Goal: Task Accomplishment & Management: Manage account settings

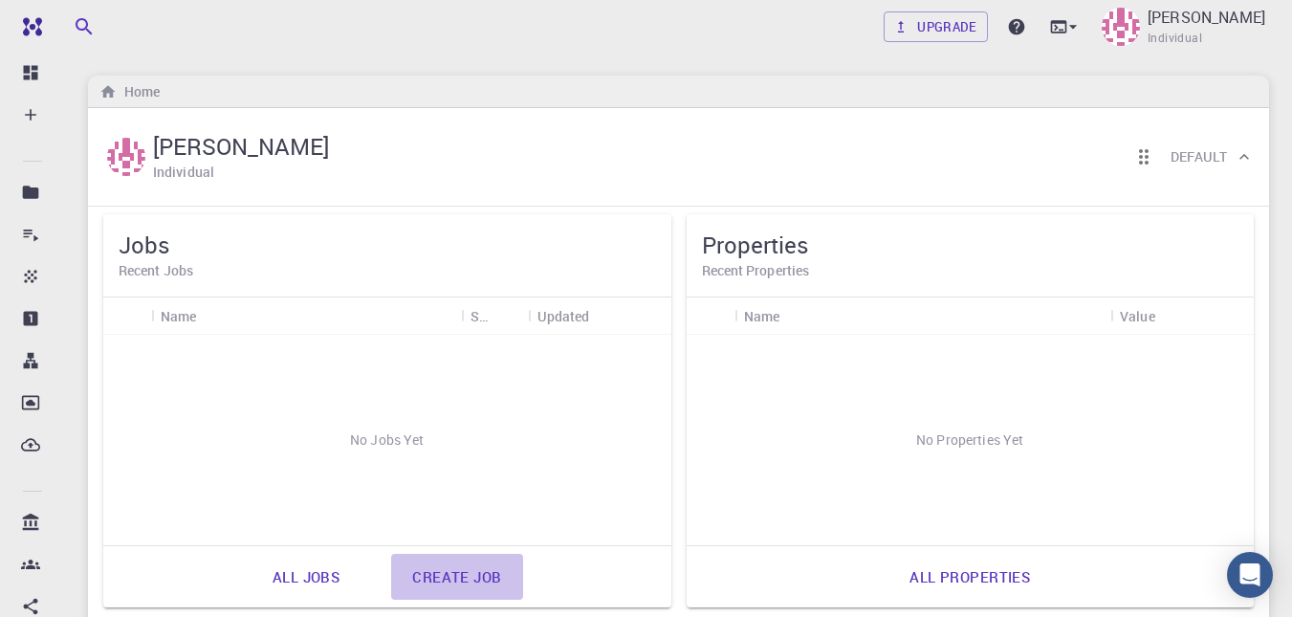
click at [470, 574] on link "Create job" at bounding box center [456, 577] width 131 height 46
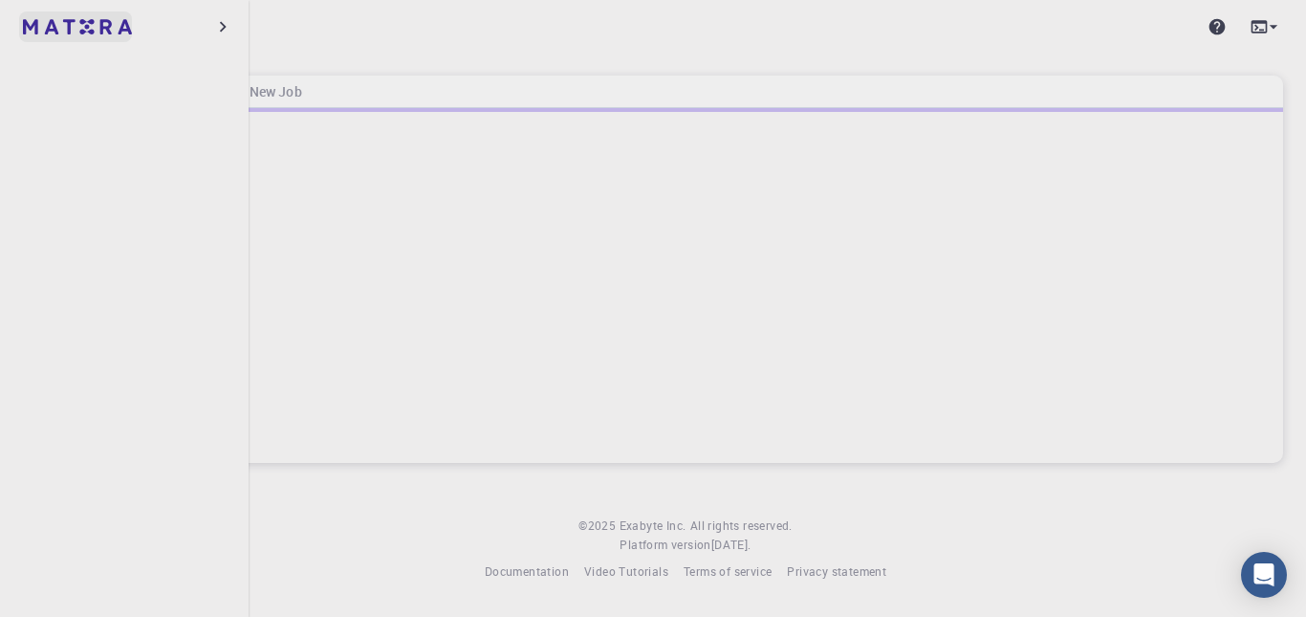
click at [37, 33] on link at bounding box center [75, 26] width 113 height 31
click at [223, 23] on icon "button" at bounding box center [222, 26] width 21 height 21
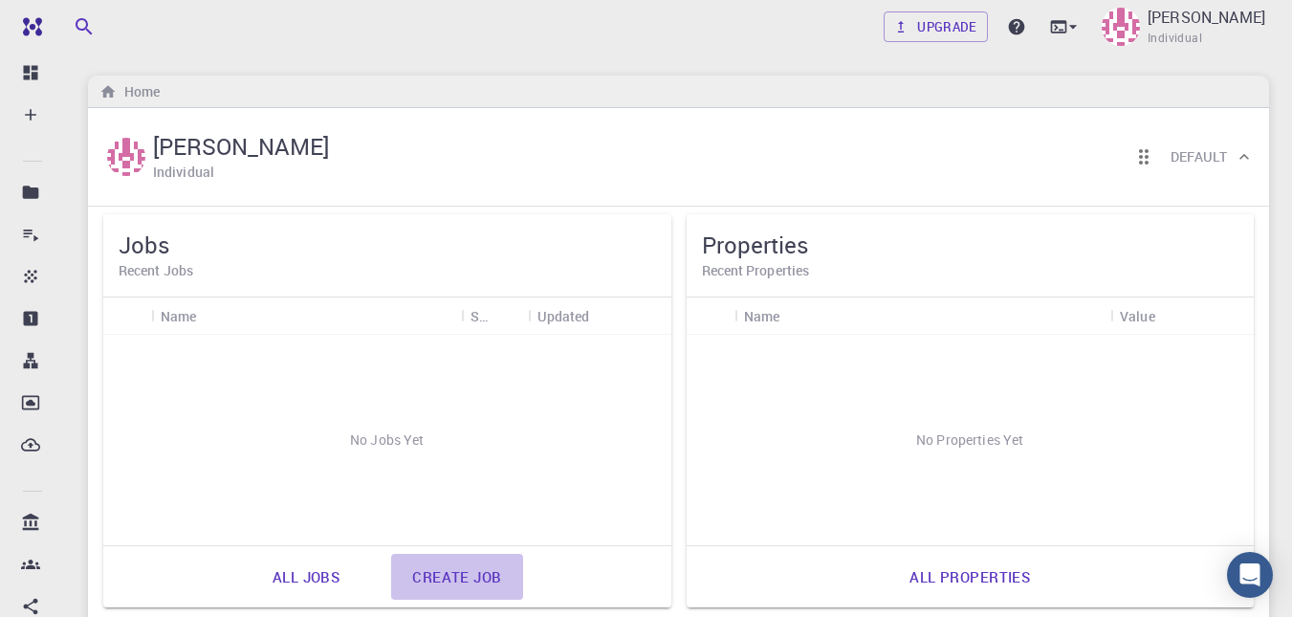
click at [456, 582] on link "Create job" at bounding box center [456, 577] width 131 height 46
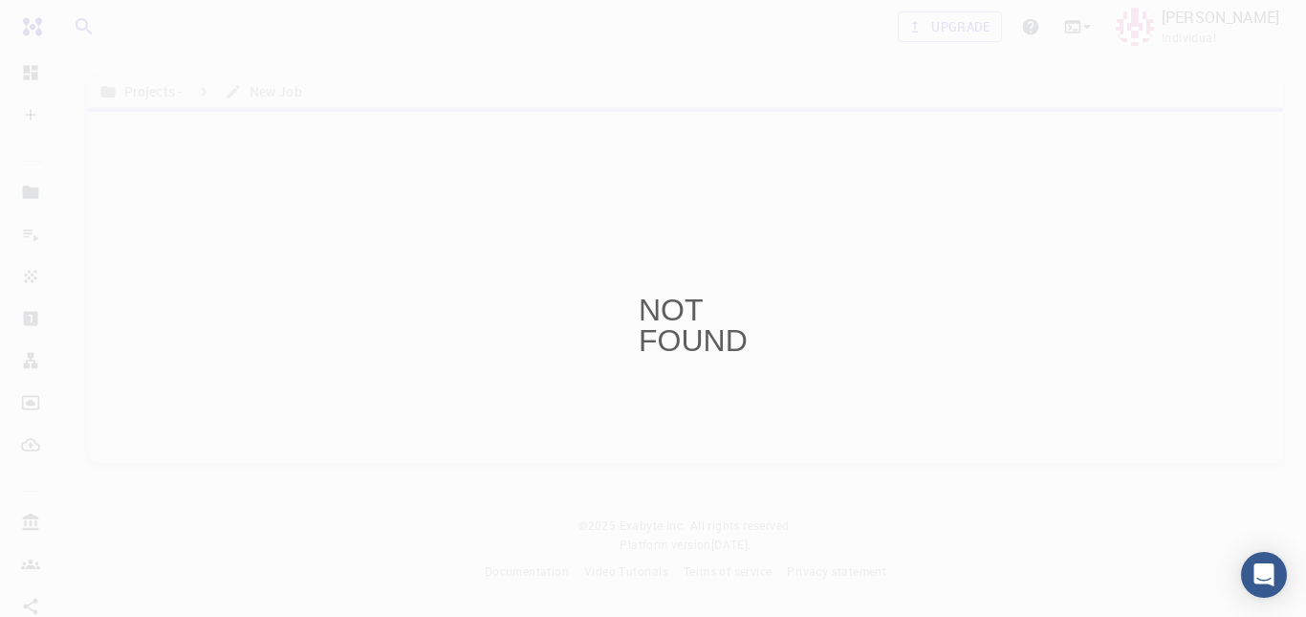
click at [30, 27] on div "NOT FOUND" at bounding box center [653, 308] width 1306 height 617
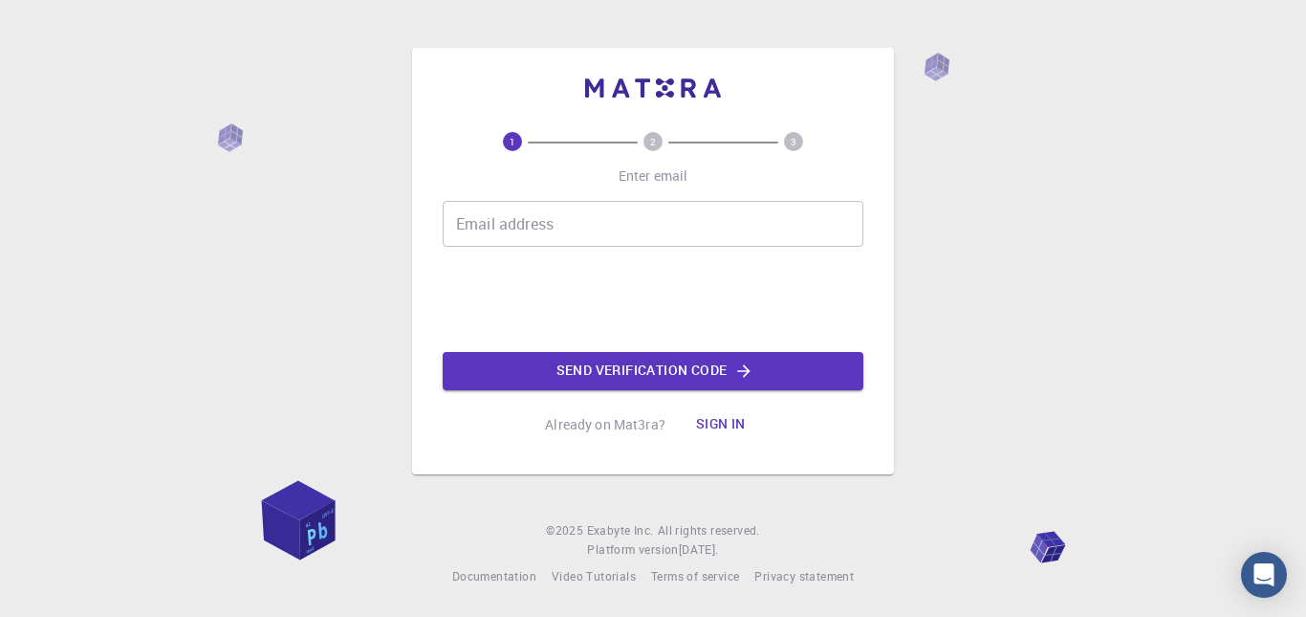
click at [729, 434] on button "Sign in" at bounding box center [721, 424] width 80 height 38
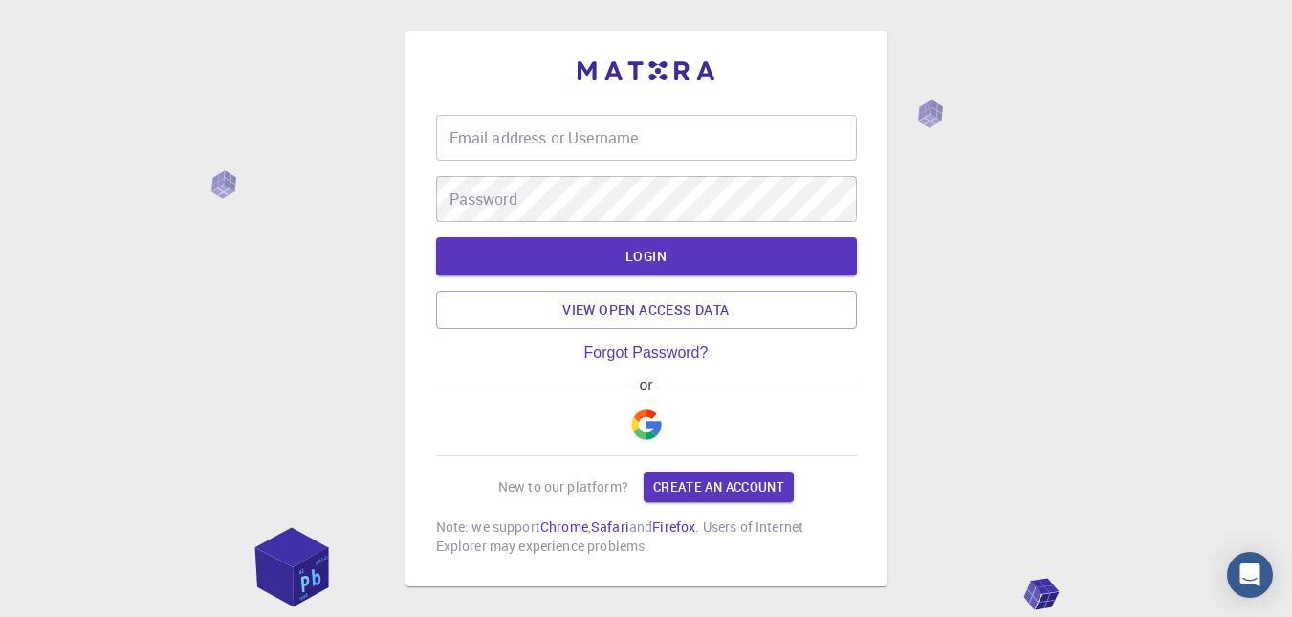
type input "abdulkareem"
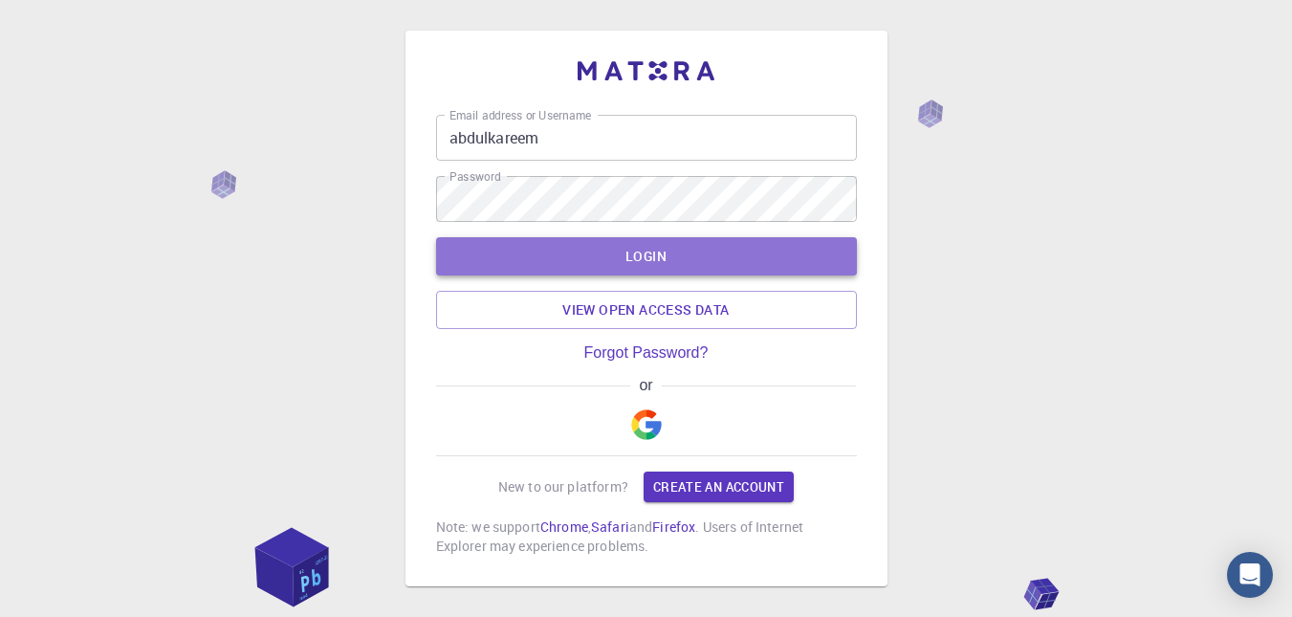
click at [651, 252] on button "LOGIN" at bounding box center [646, 256] width 421 height 38
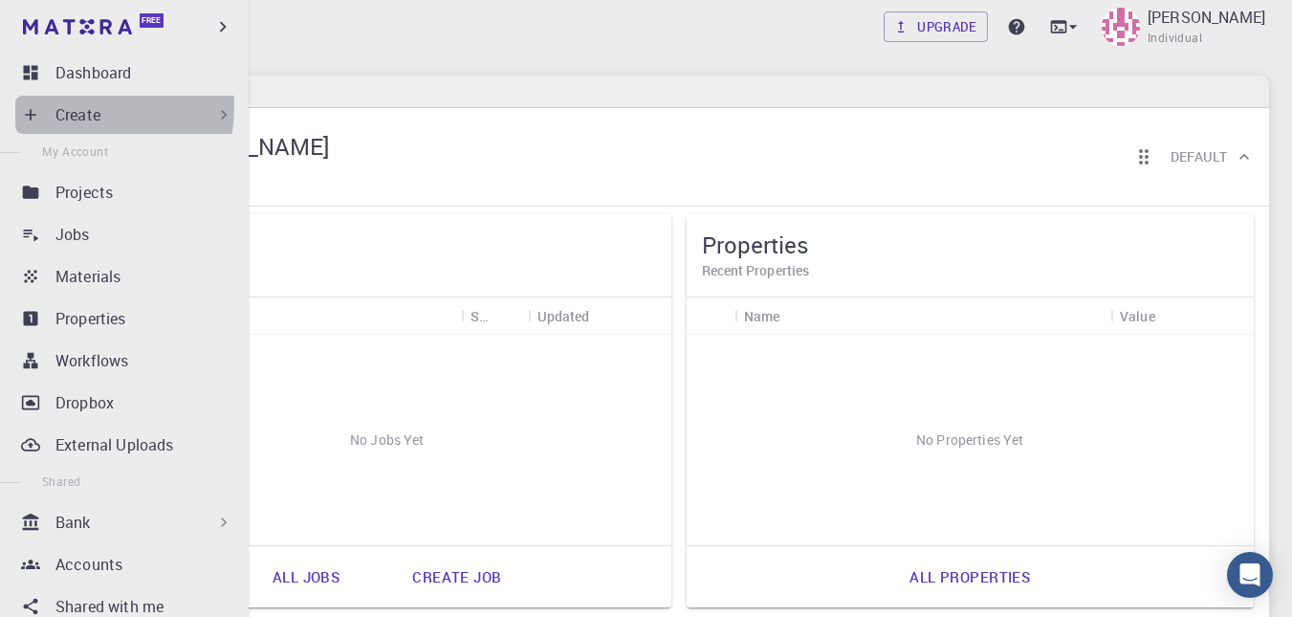
click at [48, 105] on div "Create" at bounding box center [128, 115] width 226 height 38
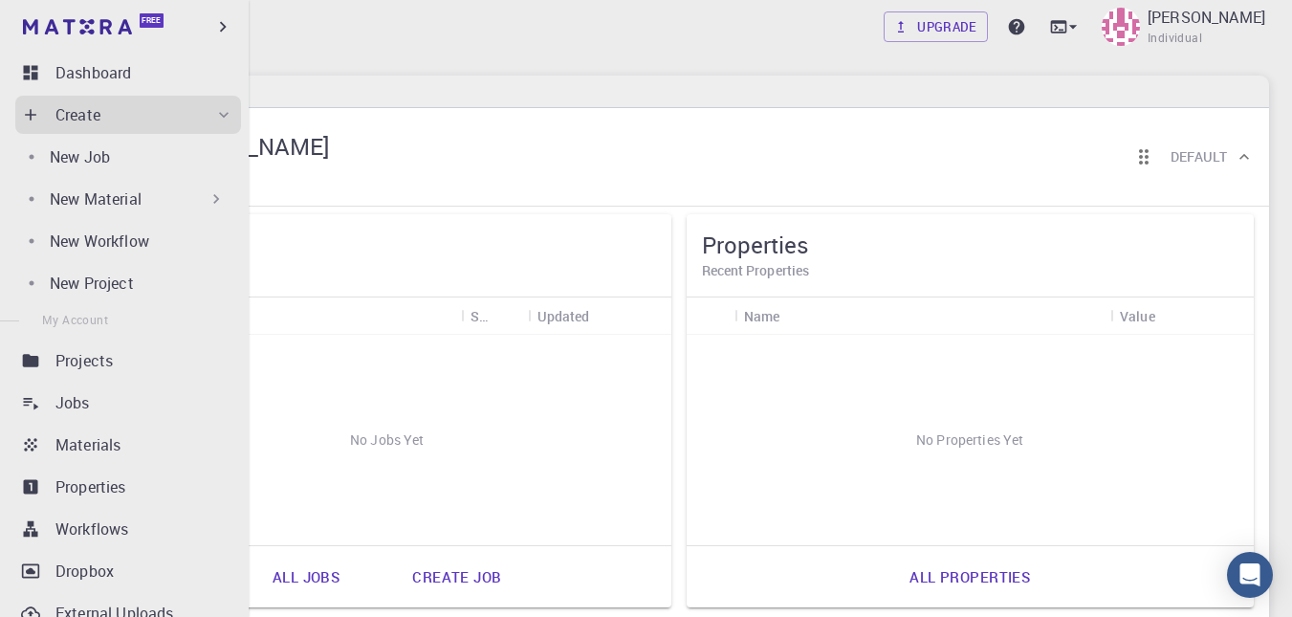
click at [166, 204] on div "New Material" at bounding box center [138, 198] width 176 height 23
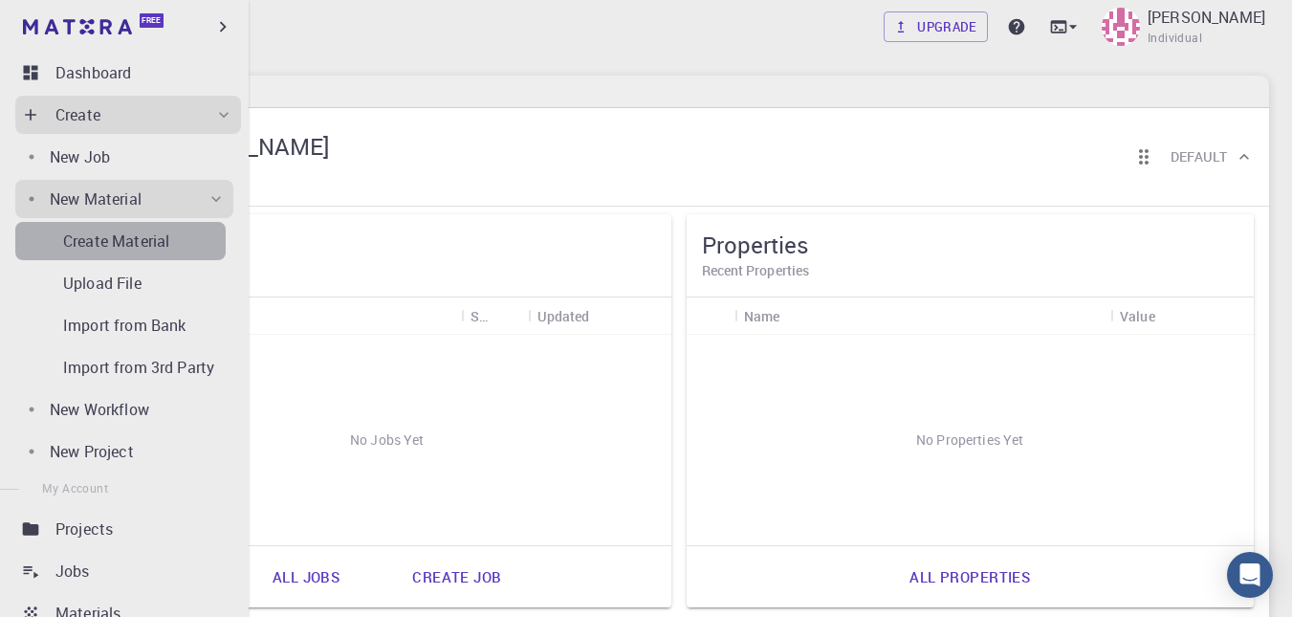
click at [121, 239] on p "Create Material" at bounding box center [116, 240] width 106 height 23
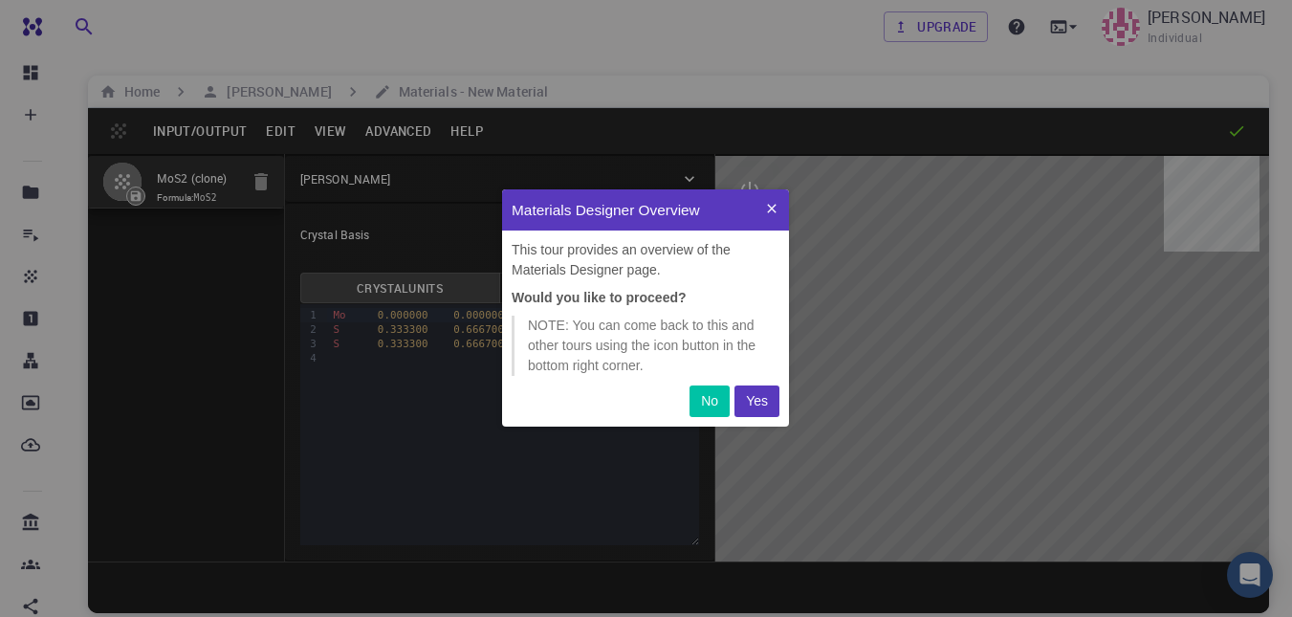
scroll to position [223, 273]
click at [763, 405] on p "Yes" at bounding box center [757, 401] width 22 height 20
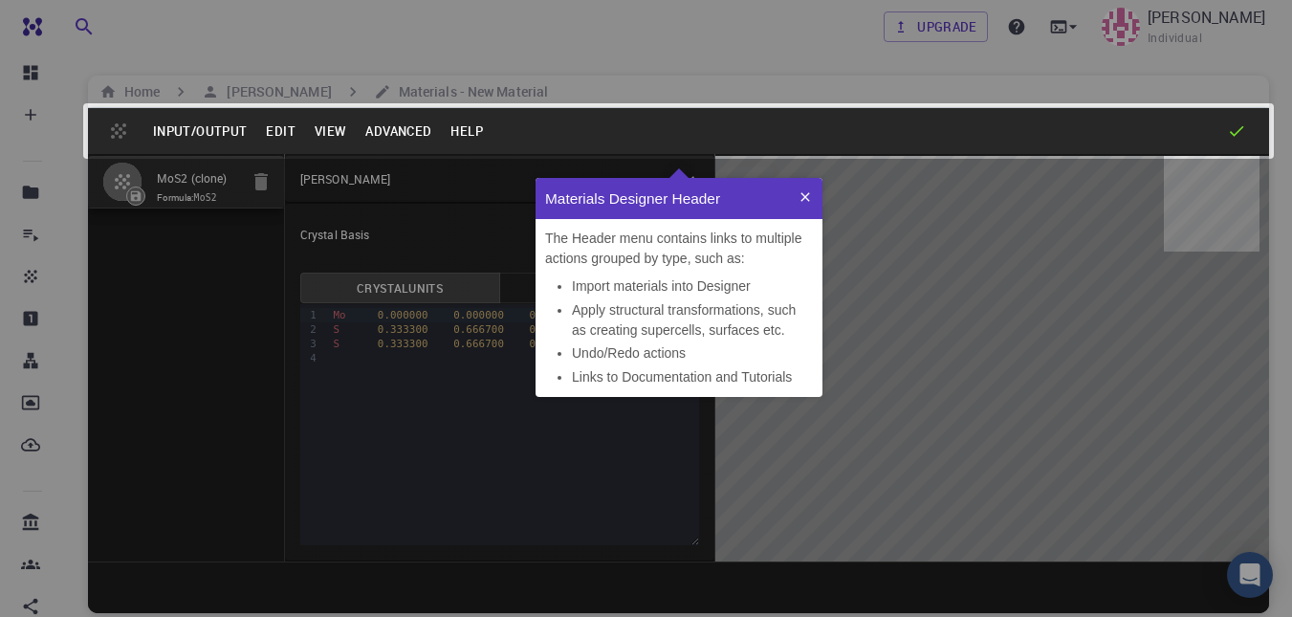
scroll to position [204, 273]
click at [804, 203] on icon at bounding box center [804, 196] width 15 height 15
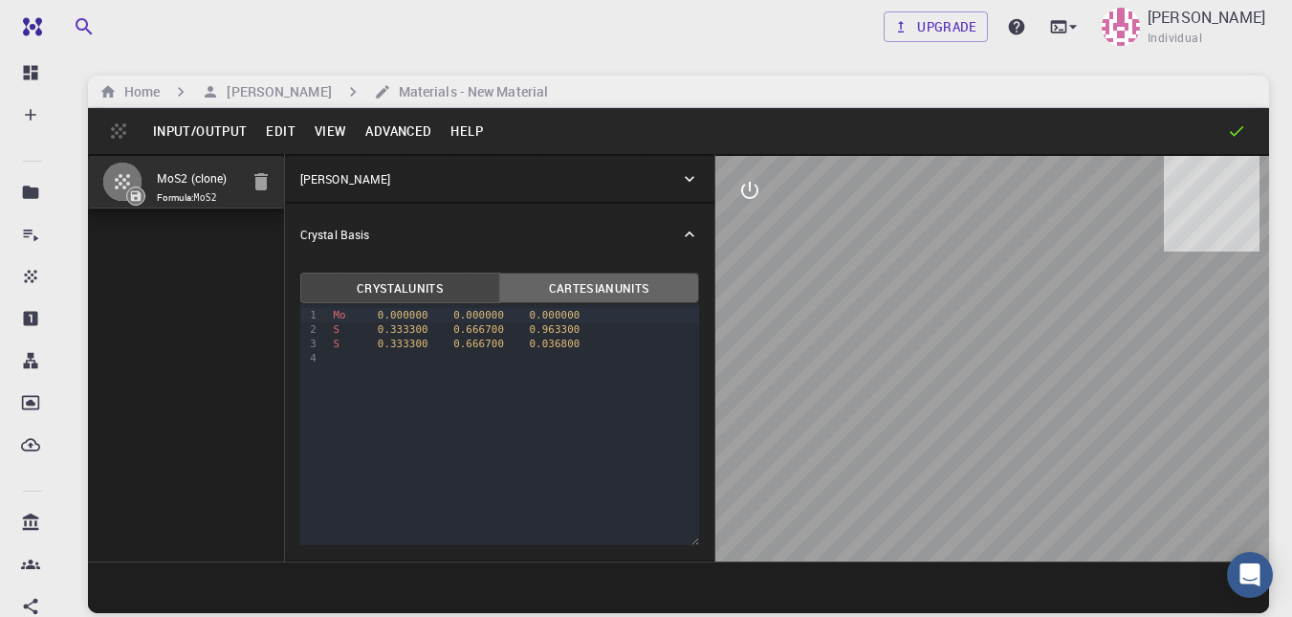
click at [615, 284] on button "Cartesian Units" at bounding box center [599, 288] width 200 height 31
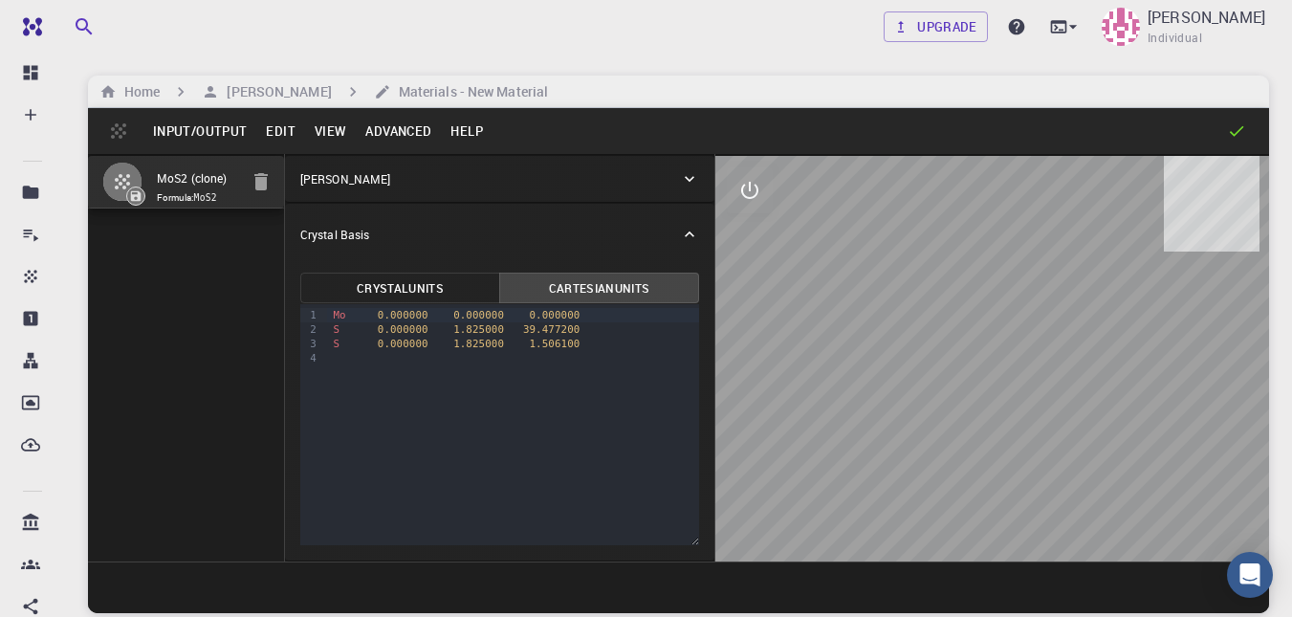
click at [440, 286] on button "Crystal Units" at bounding box center [400, 288] width 200 height 31
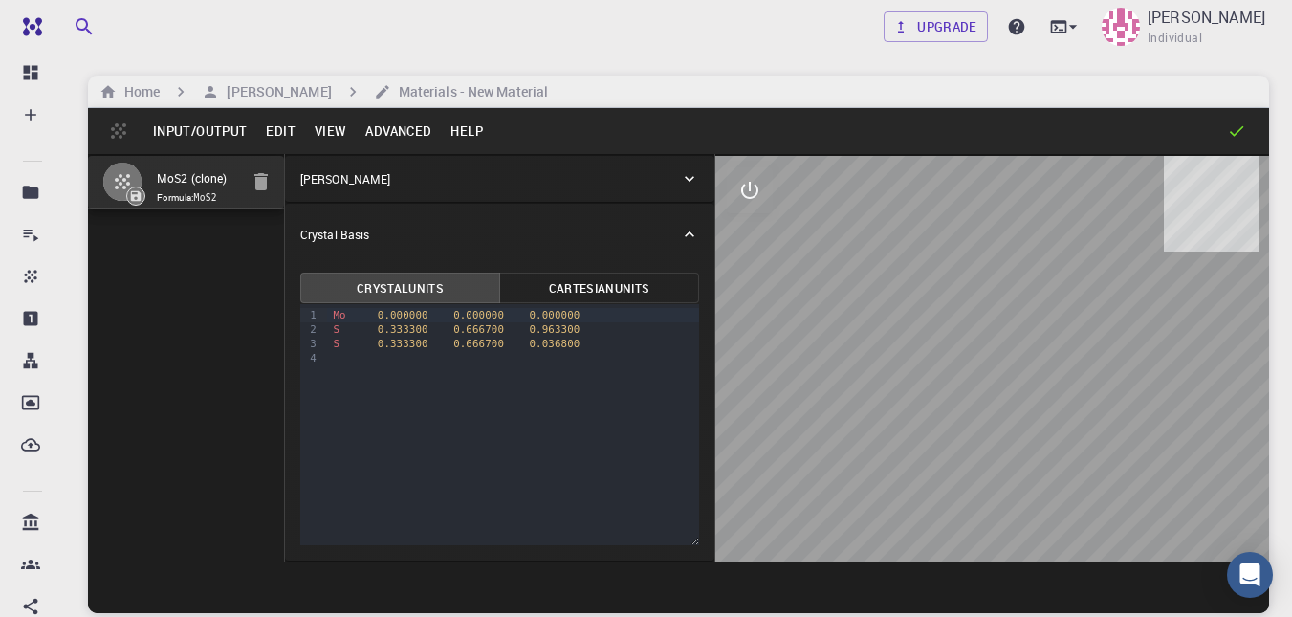
click at [341, 229] on p "Crystal Basis" at bounding box center [334, 234] width 69 height 17
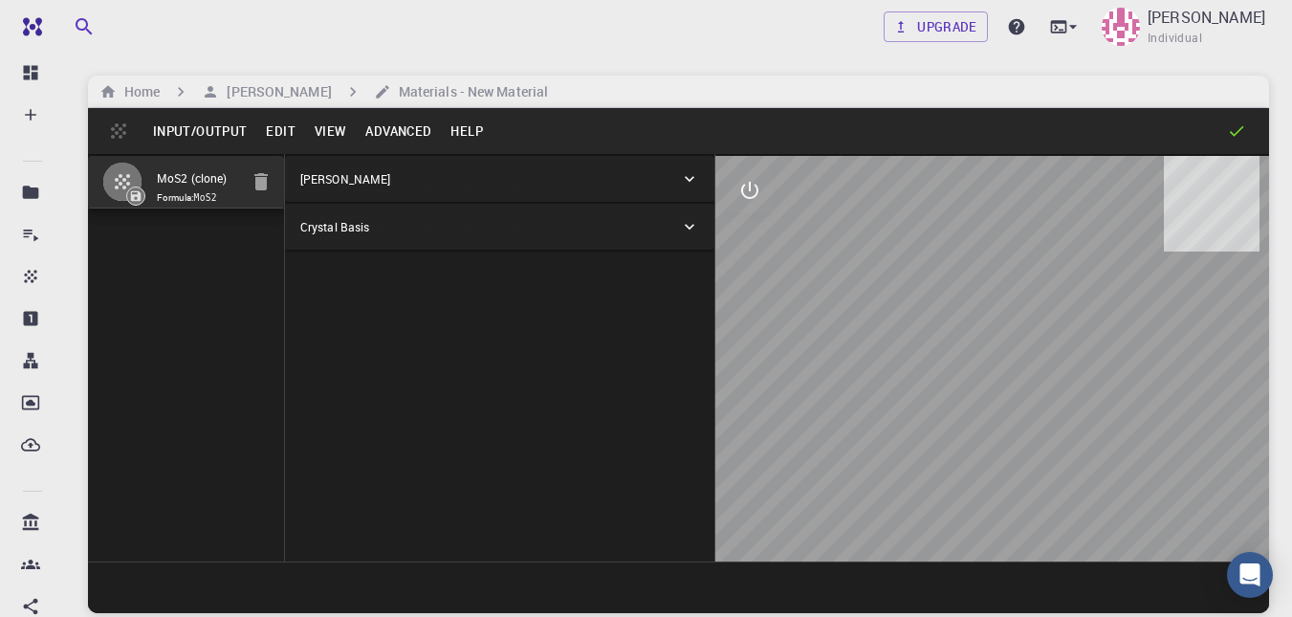
click at [341, 229] on p "Crystal Basis" at bounding box center [334, 226] width 69 height 17
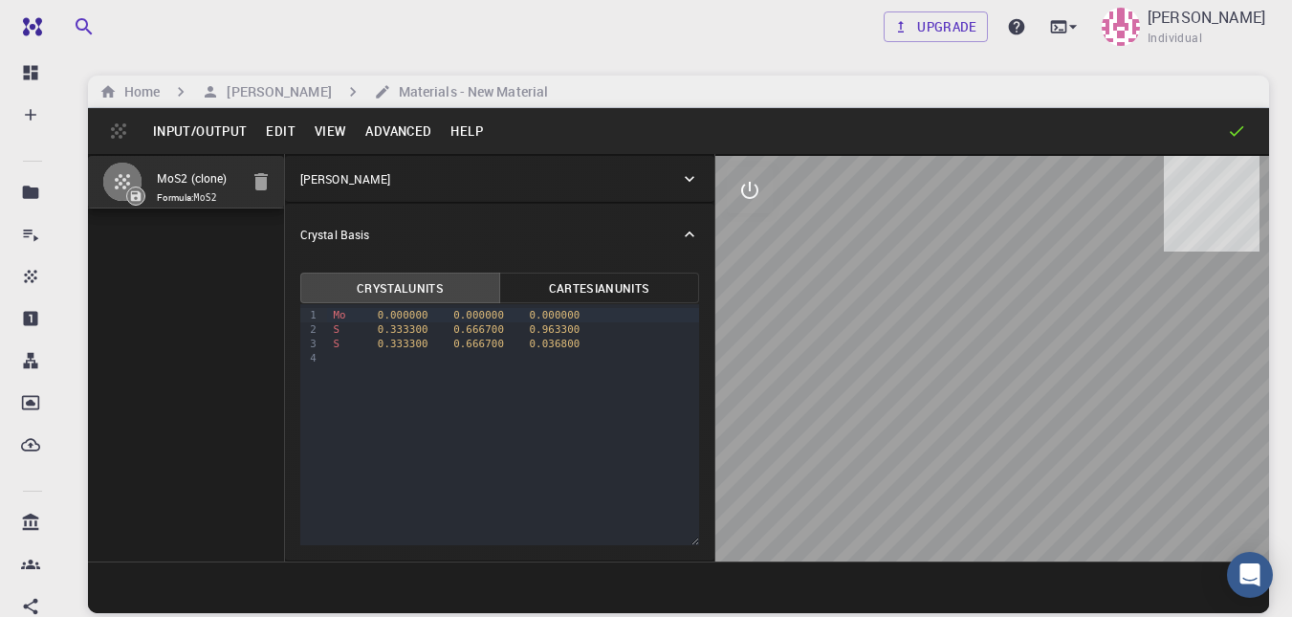
click at [369, 173] on p "Crystal Lattice" at bounding box center [345, 178] width 90 height 17
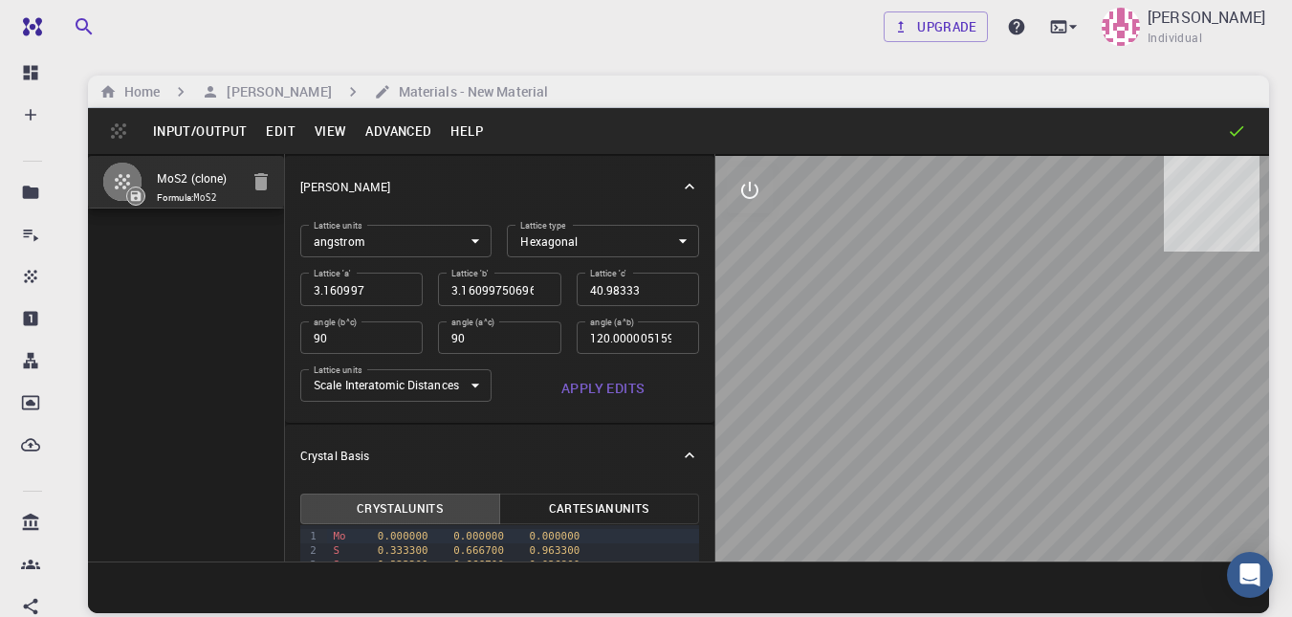
click at [477, 389] on body "Free Dashboard Create New Job New Material Create Material Upload File Import f…" at bounding box center [646, 381] width 1292 height 762
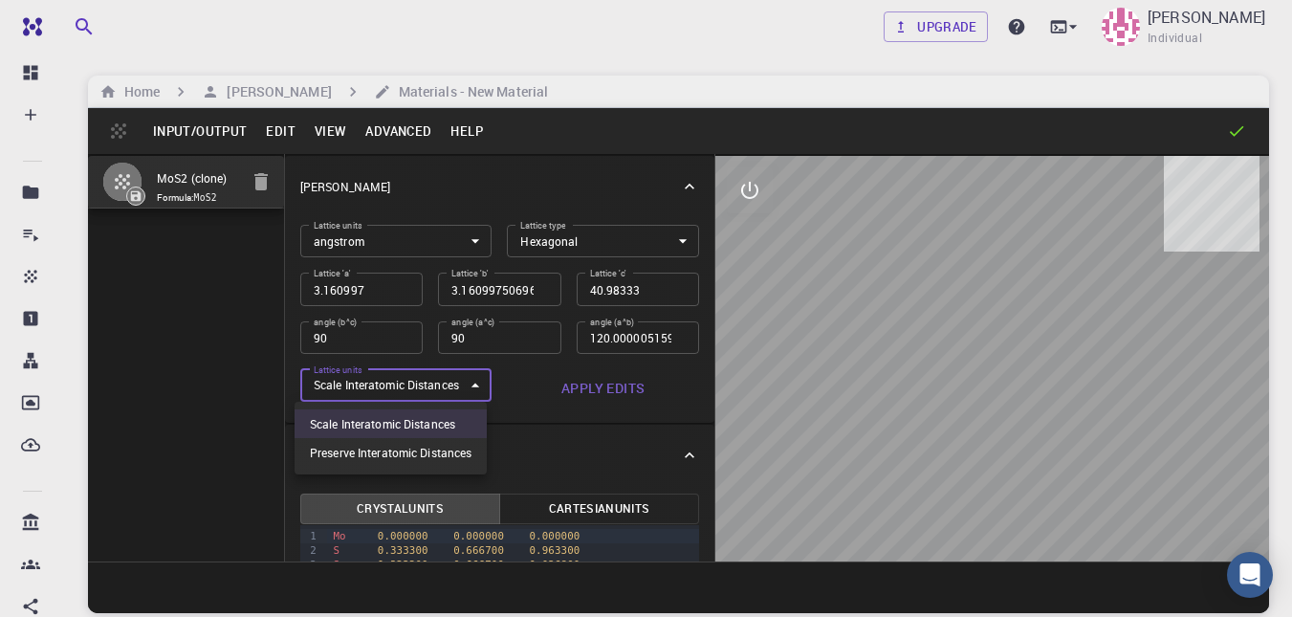
click at [477, 389] on div at bounding box center [646, 308] width 1292 height 617
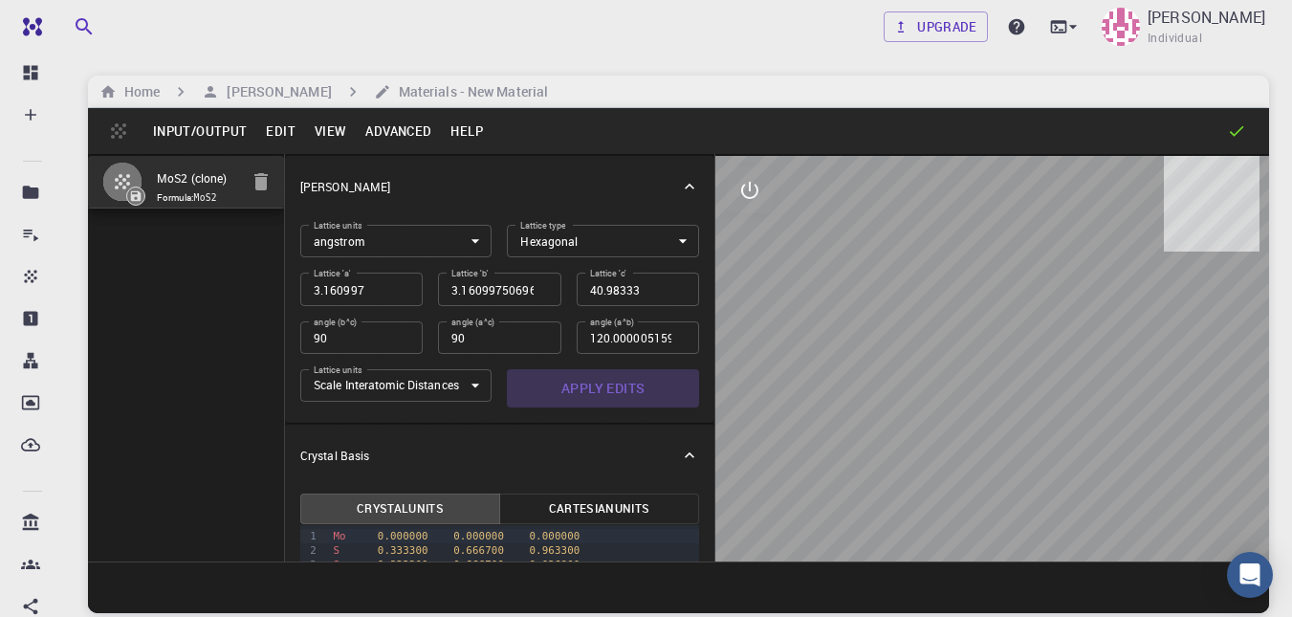
click at [602, 390] on button "Apply Edits" at bounding box center [603, 388] width 192 height 38
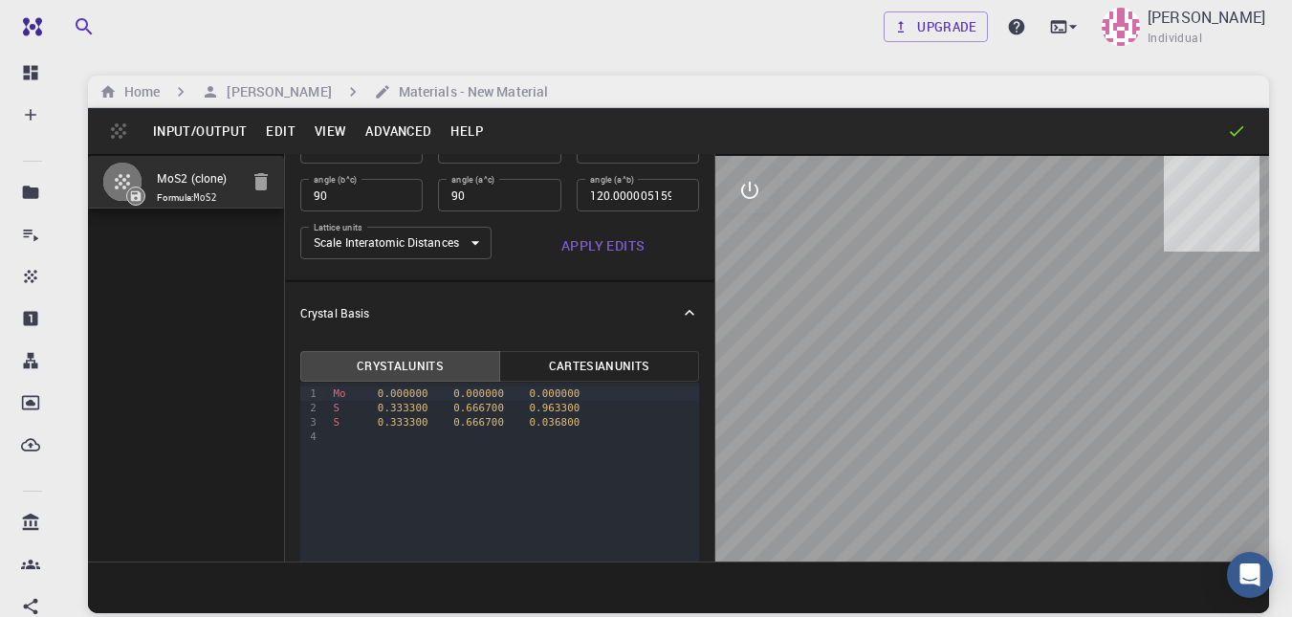
scroll to position [220, 0]
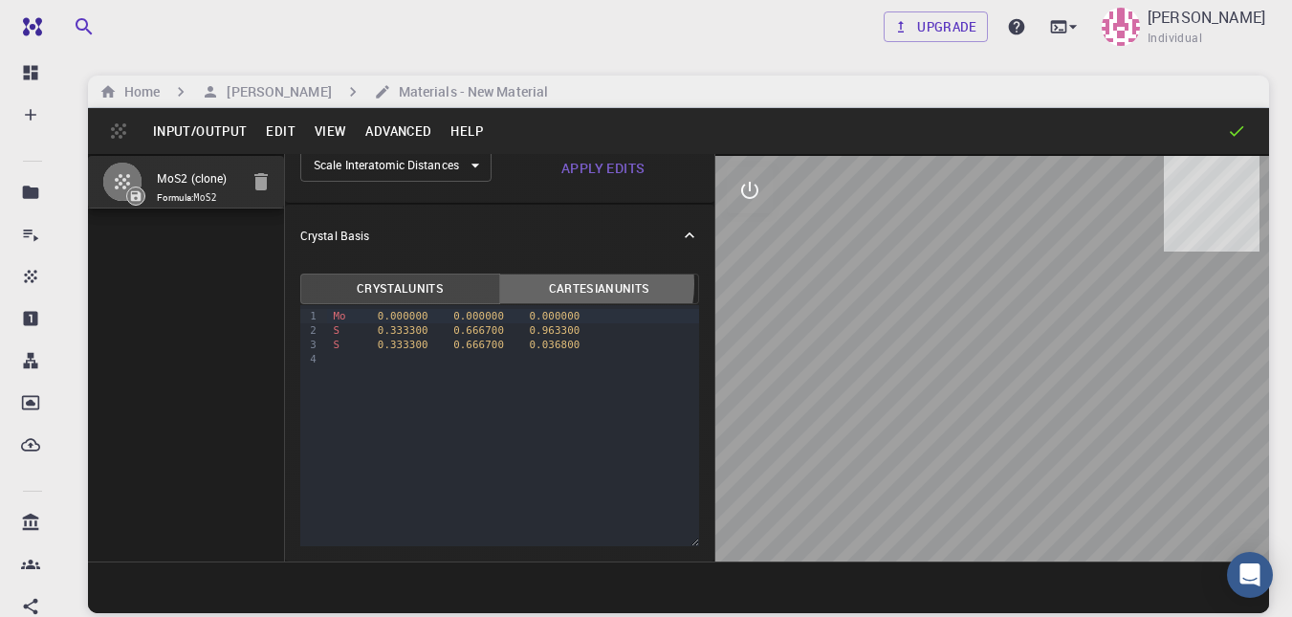
click at [569, 284] on button "Cartesian Units" at bounding box center [599, 288] width 200 height 31
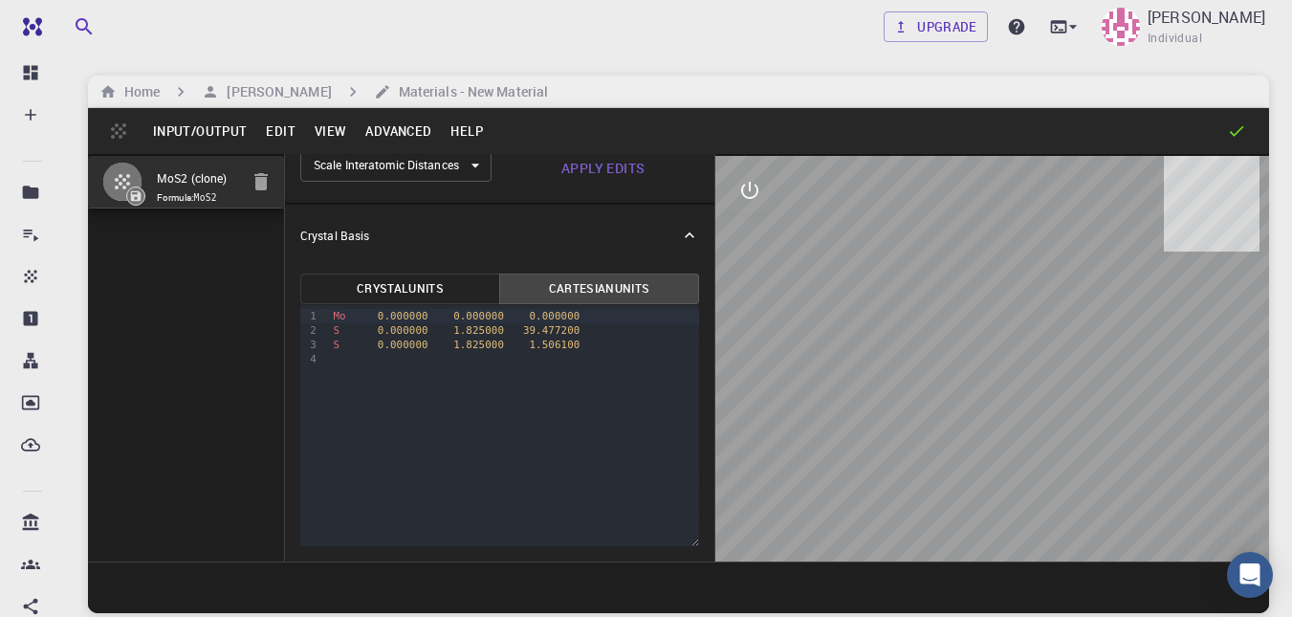
click at [428, 290] on button "Crystal Units" at bounding box center [400, 288] width 200 height 31
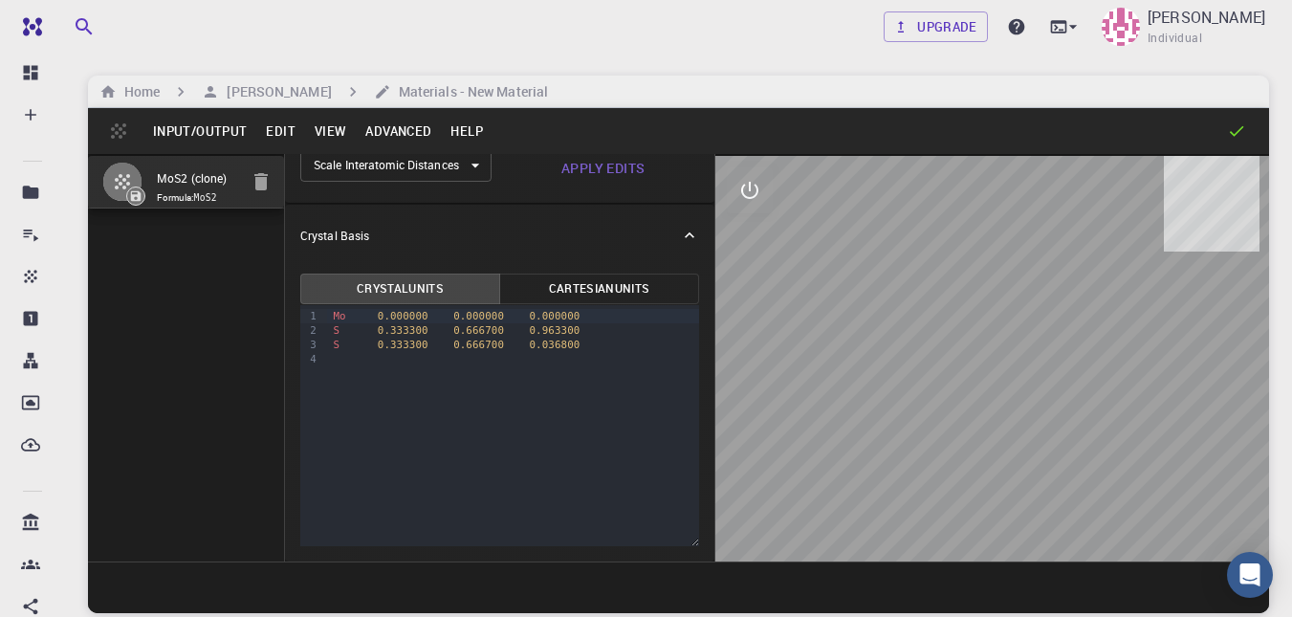
scroll to position [0, 0]
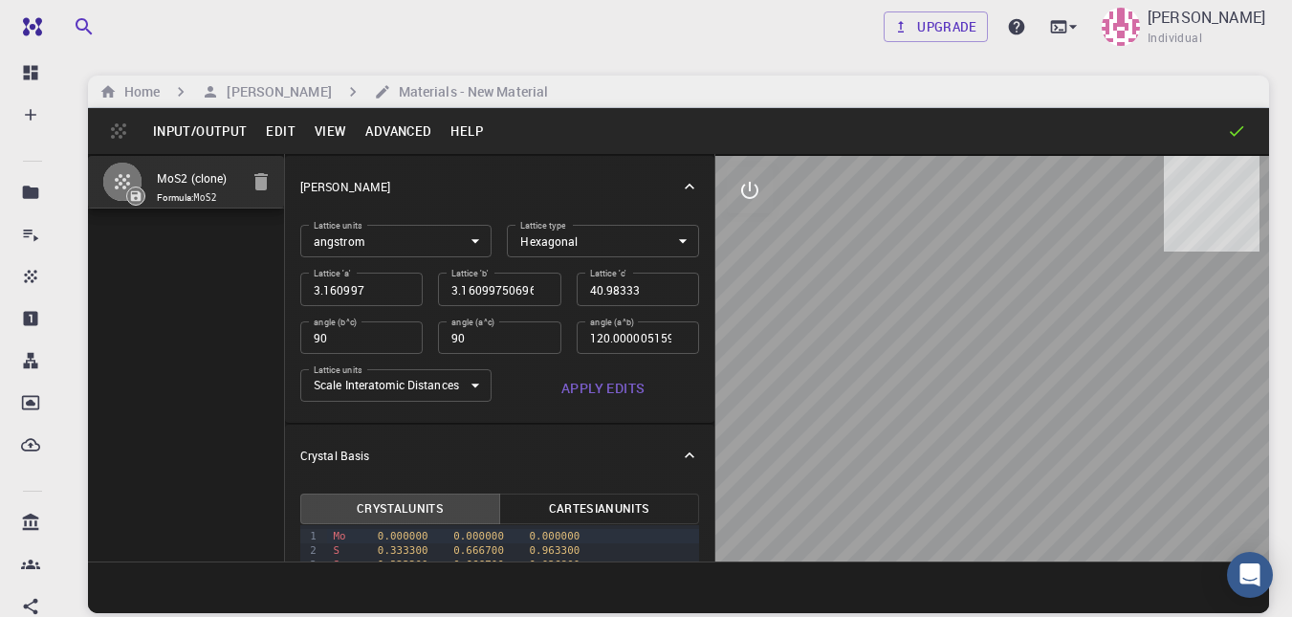
drag, startPoint x: 975, startPoint y: 396, endPoint x: 885, endPoint y: 316, distance: 120.5
click at [885, 316] on div at bounding box center [992, 358] width 554 height 405
drag, startPoint x: 1010, startPoint y: 378, endPoint x: 905, endPoint y: 384, distance: 105.4
click at [905, 384] on div at bounding box center [992, 358] width 554 height 405
drag, startPoint x: 999, startPoint y: 361, endPoint x: 1022, endPoint y: 253, distance: 110.5
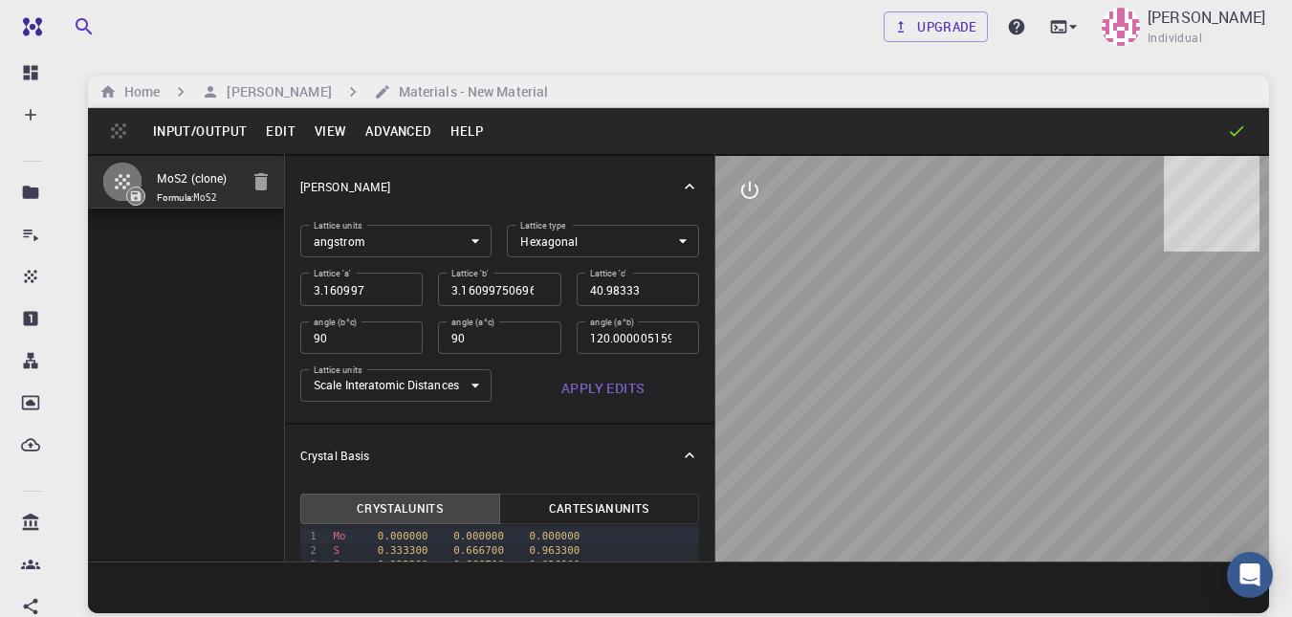
click at [1022, 253] on div at bounding box center [992, 358] width 554 height 405
click at [758, 198] on icon "interactive" at bounding box center [749, 190] width 23 height 23
click at [742, 224] on button "view" at bounding box center [750, 236] width 46 height 46
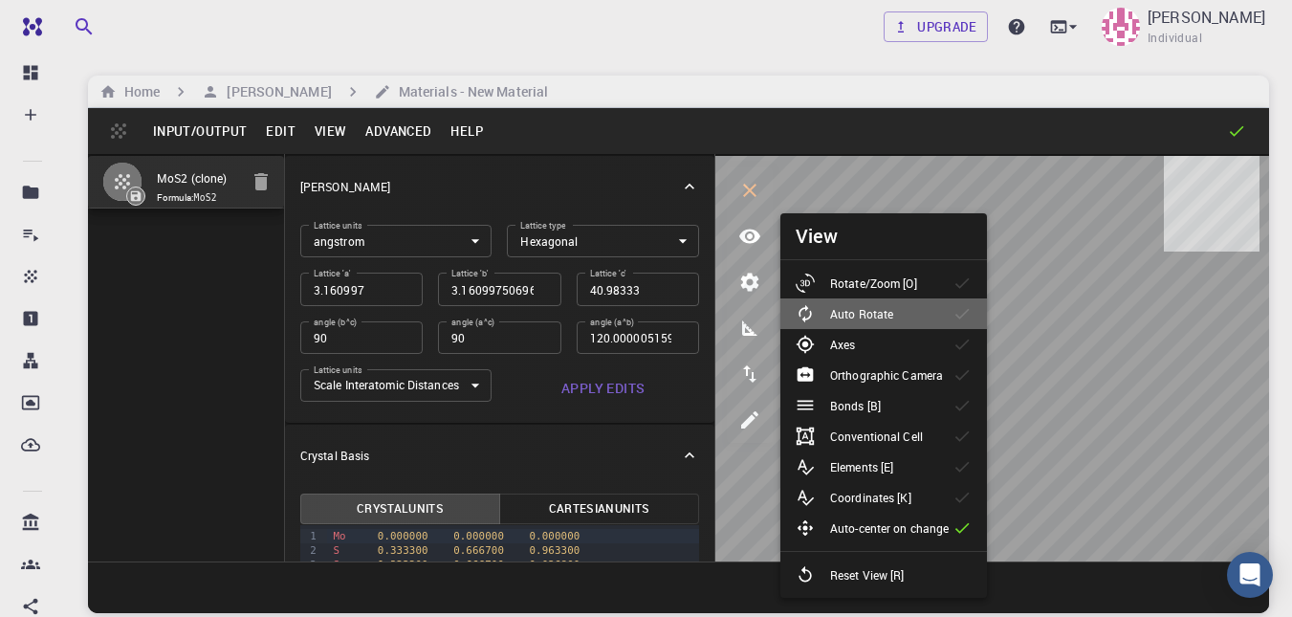
click at [895, 311] on div "Auto Rotate" at bounding box center [852, 313] width 113 height 19
click at [941, 237] on body "Free Dashboard Create New Job New Material Create Material Upload File Import f…" at bounding box center [646, 381] width 1292 height 762
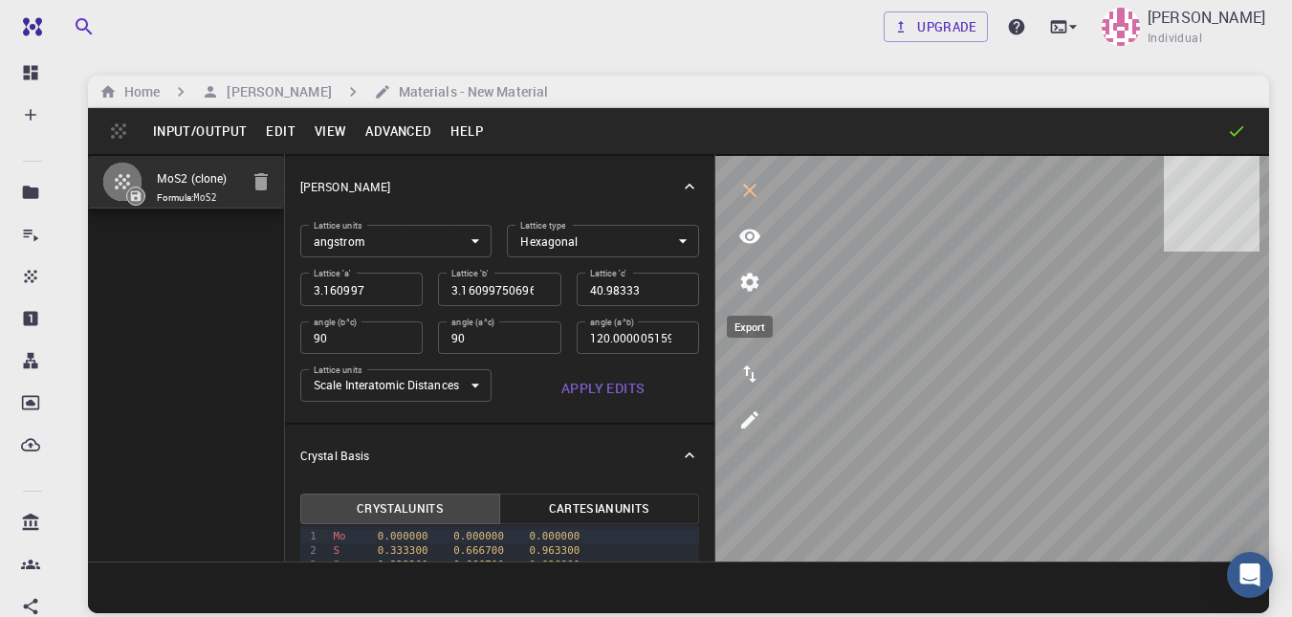
click at [739, 363] on icon "export" at bounding box center [749, 373] width 23 height 23
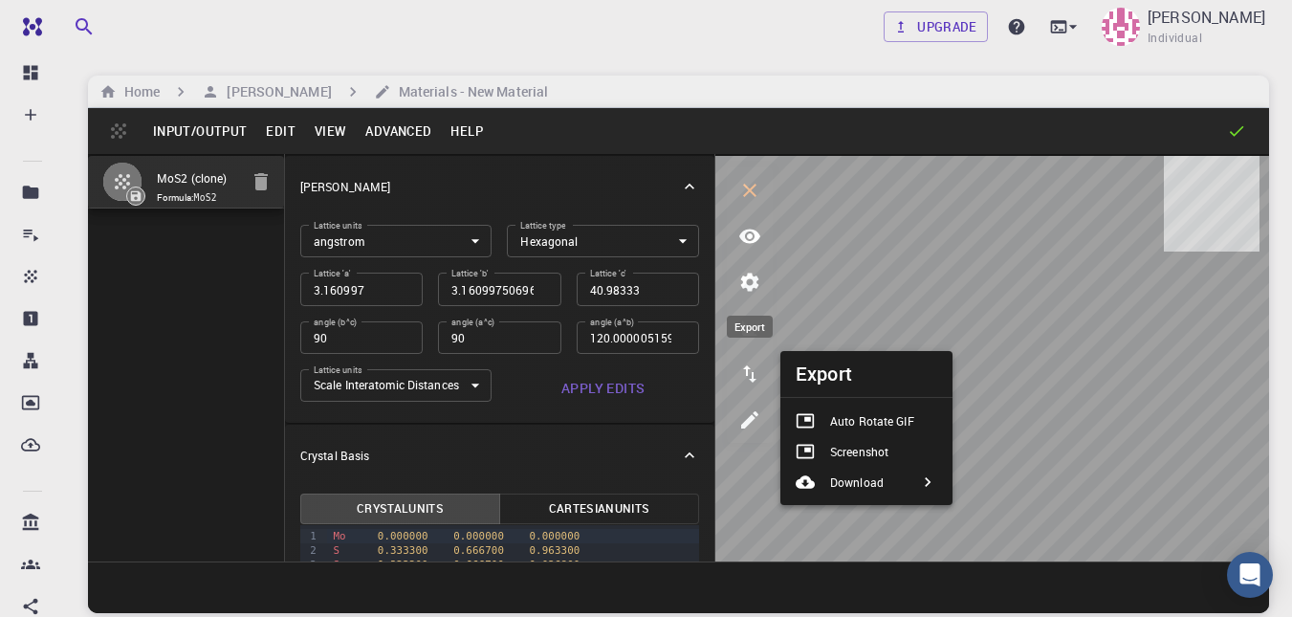
click at [739, 363] on icon "export" at bounding box center [749, 373] width 23 height 23
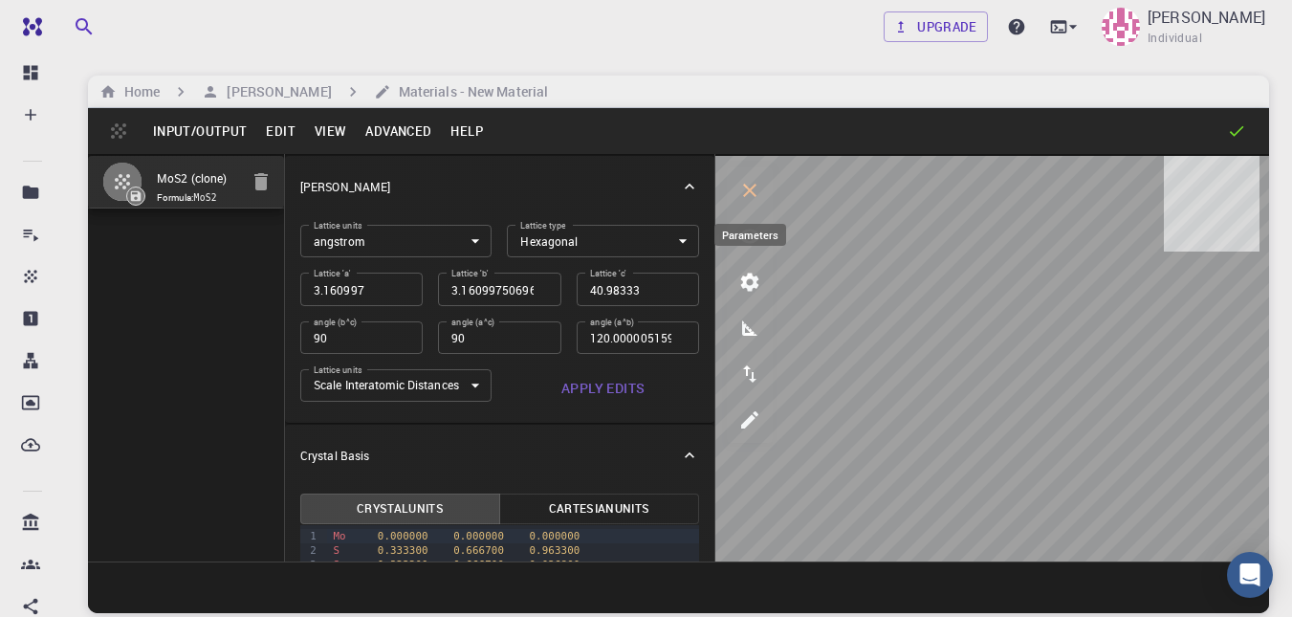
click at [755, 267] on button "parameters" at bounding box center [750, 282] width 46 height 46
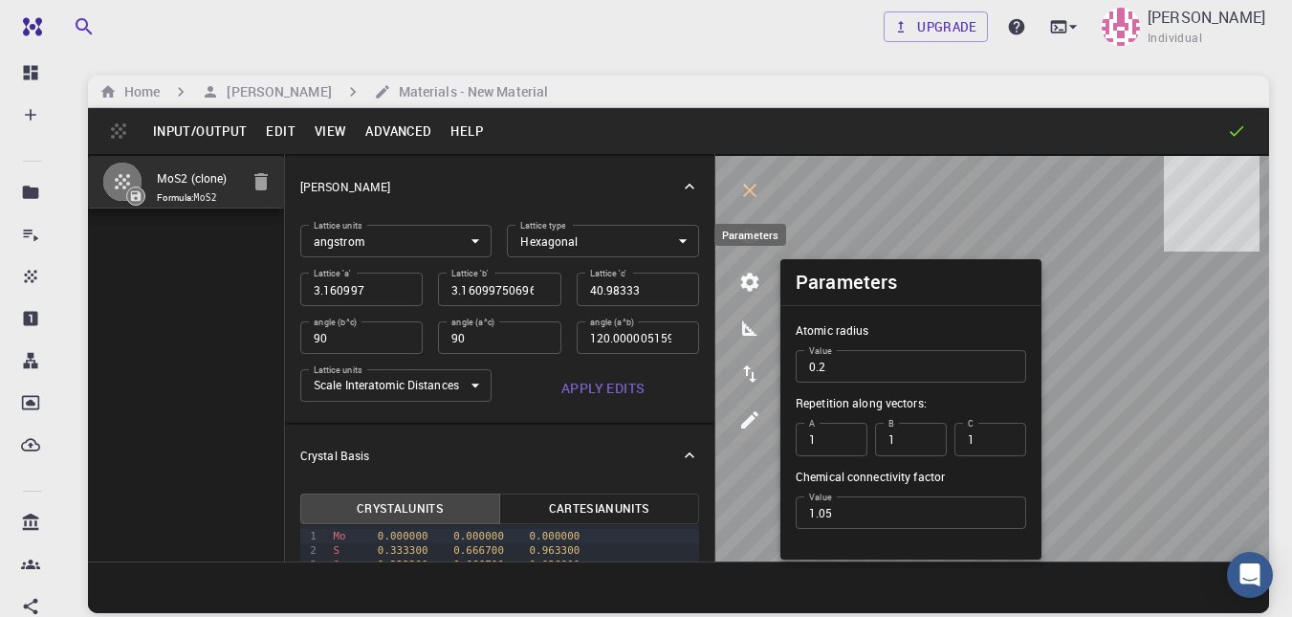
click at [755, 267] on button "parameters" at bounding box center [750, 282] width 46 height 46
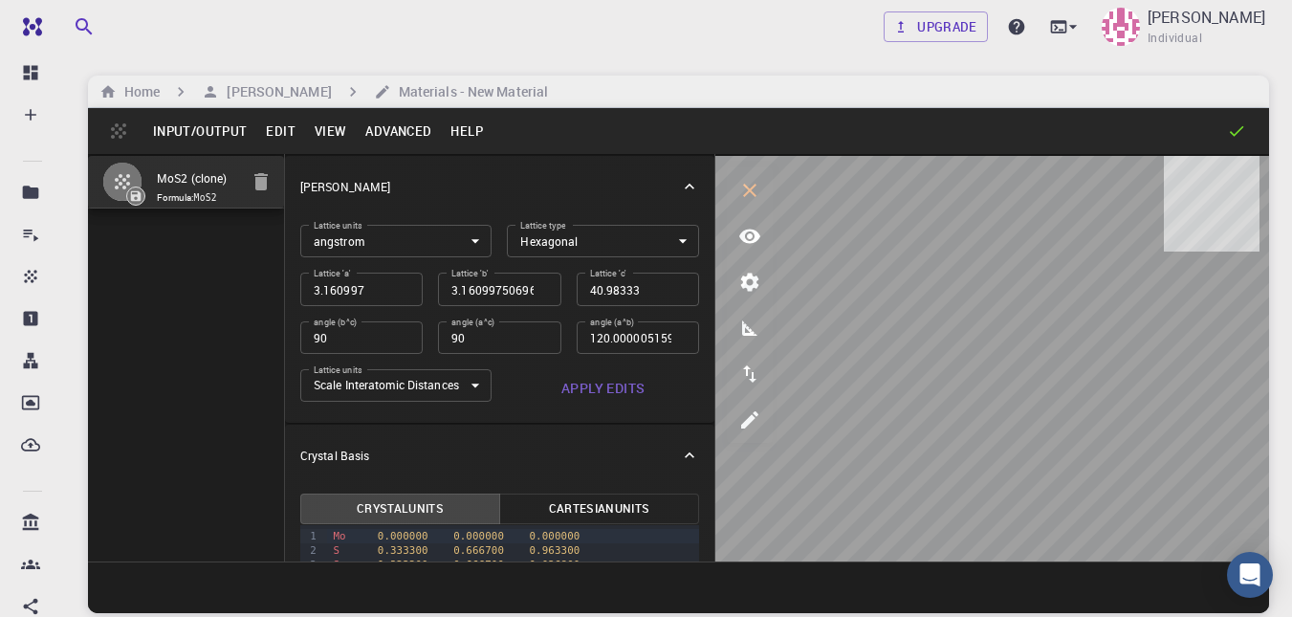
click at [221, 130] on button "Input/Output" at bounding box center [199, 131] width 113 height 31
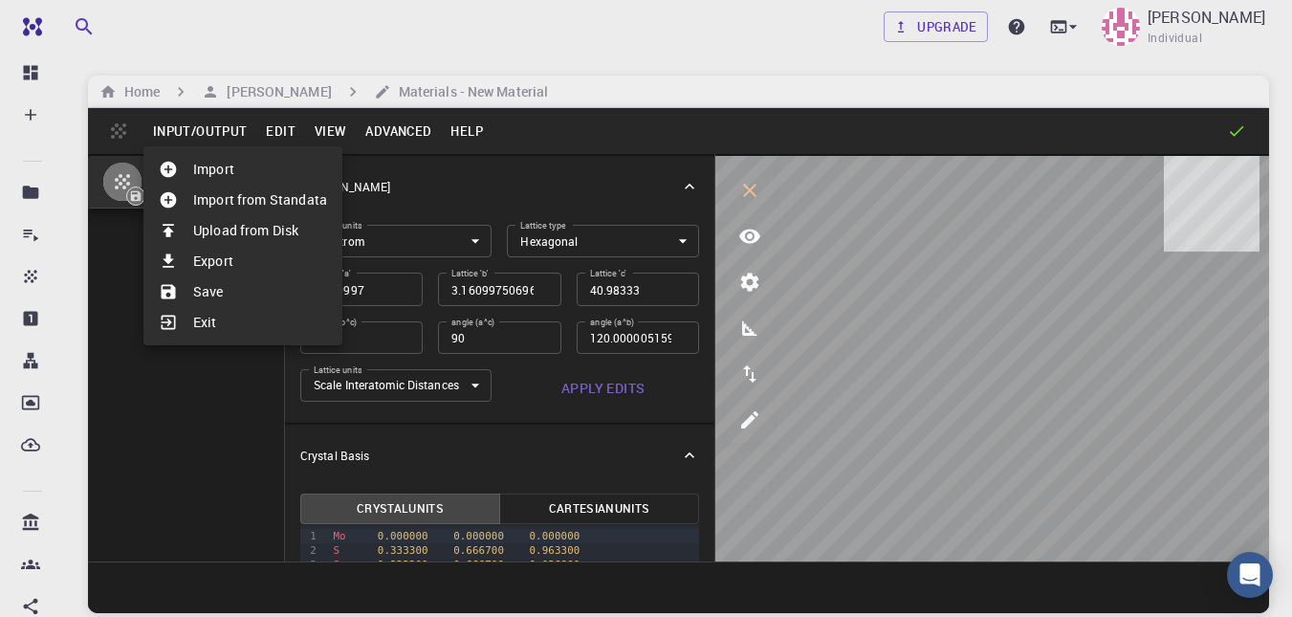
click at [317, 135] on div at bounding box center [646, 308] width 1292 height 617
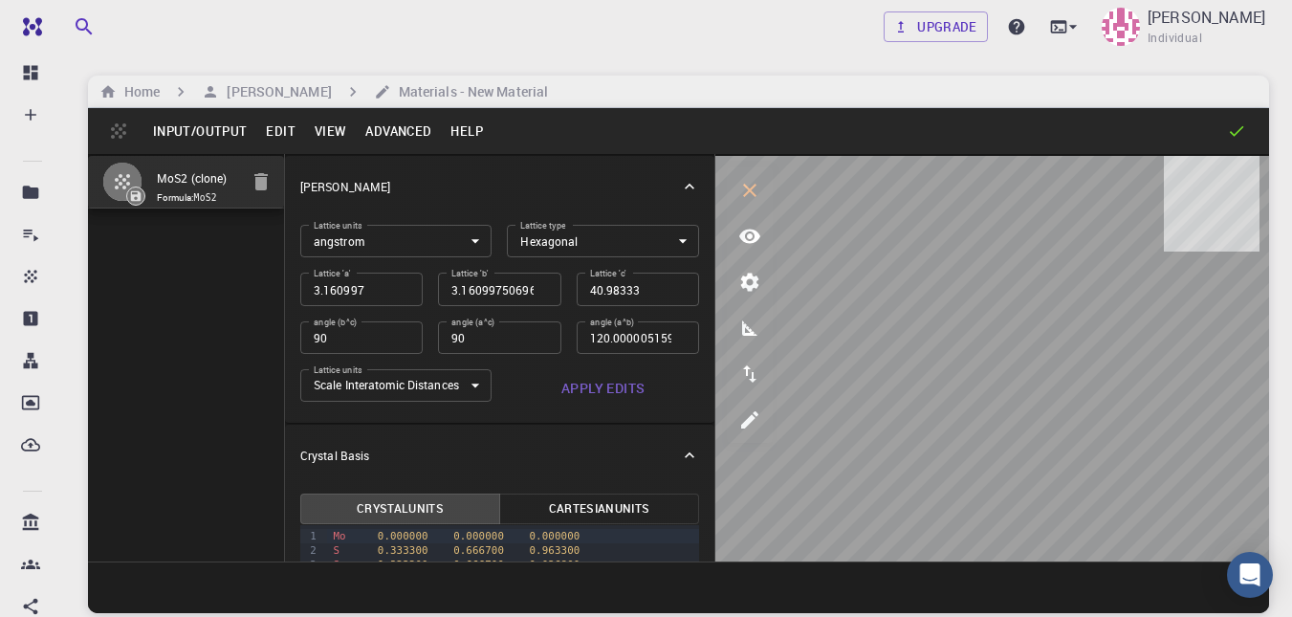
click at [323, 134] on button "View" at bounding box center [331, 131] width 52 height 31
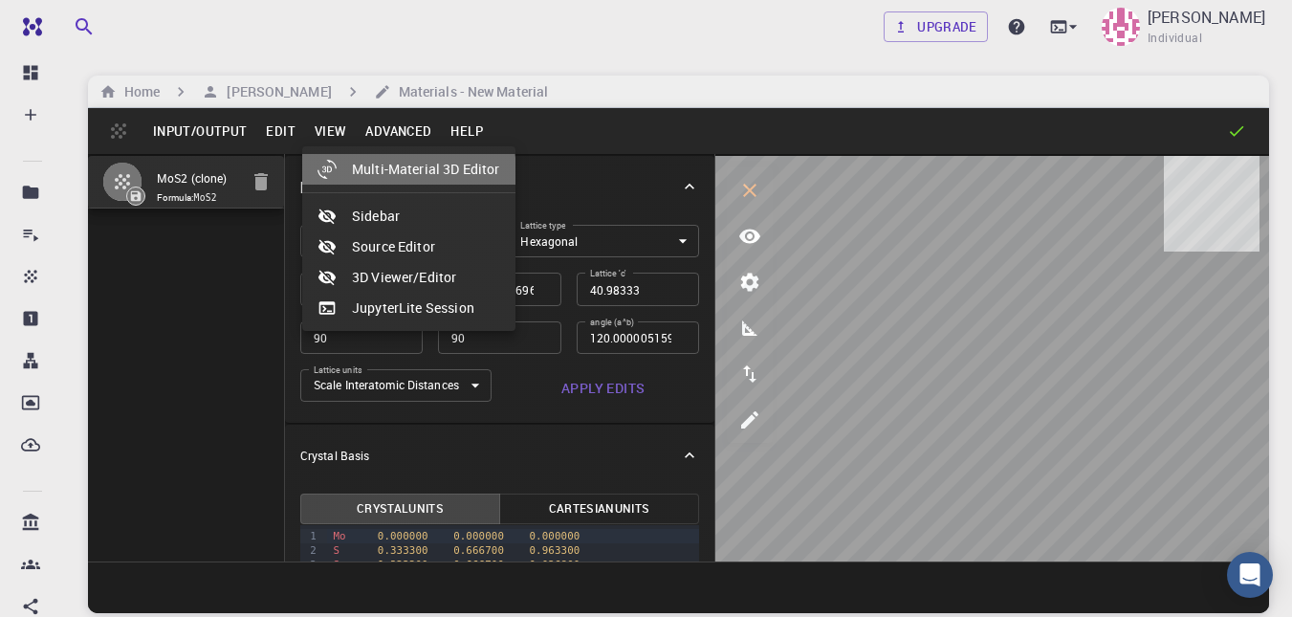
click at [398, 173] on li "Multi-Material 3D Editor" at bounding box center [408, 169] width 213 height 31
select select "Color"
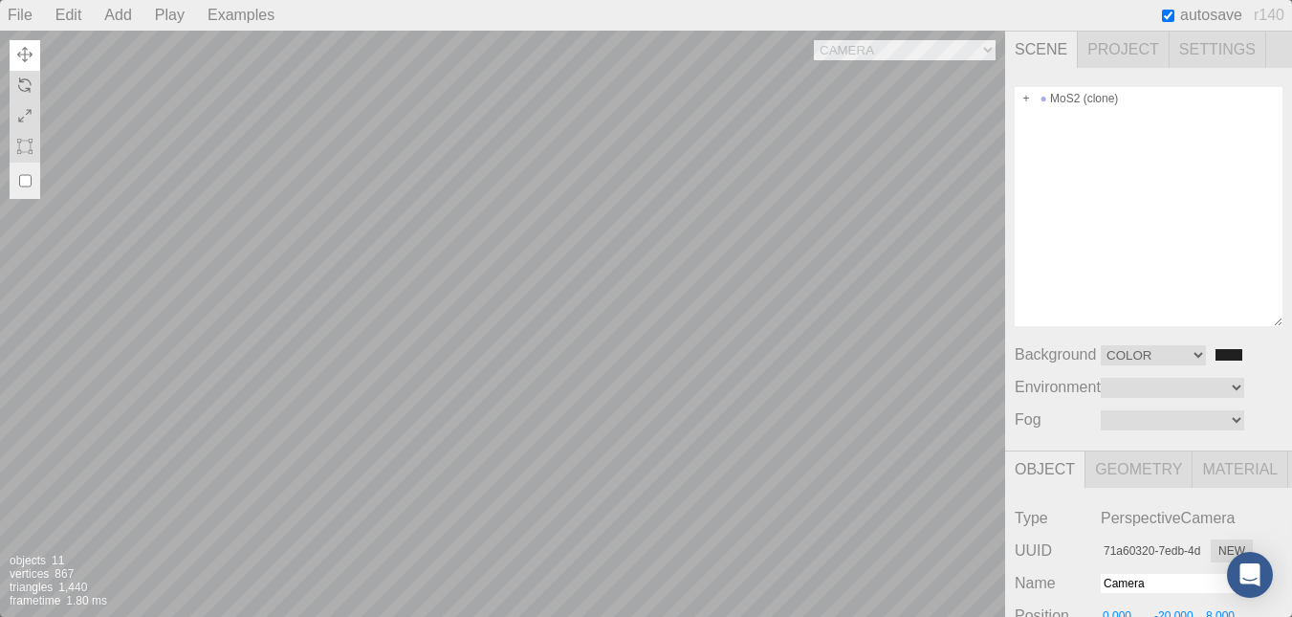
click at [535, 295] on div "Camera OrthographicCamera PerspectiveCamera Objects 11 Vertices 867 Triangles 1…" at bounding box center [502, 324] width 1005 height 586
click at [920, 54] on div "Camera OrthographicCamera PerspectiveCamera Objects 11 Vertices 867 Triangles 1…" at bounding box center [502, 324] width 1005 height 586
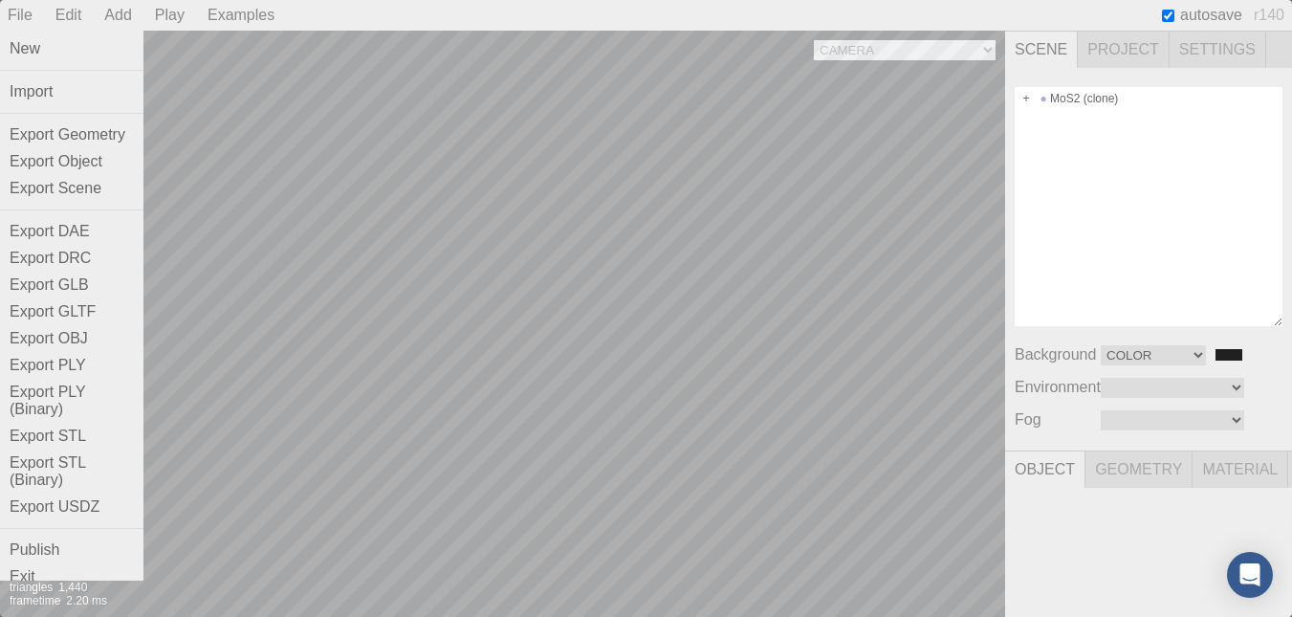
click at [20, 22] on div "File" at bounding box center [20, 15] width 40 height 31
click at [535, 199] on div "Camera OrthographicCamera PerspectiveCamera Objects 11 Vertices 867 Triangles 1…" at bounding box center [502, 324] width 1005 height 586
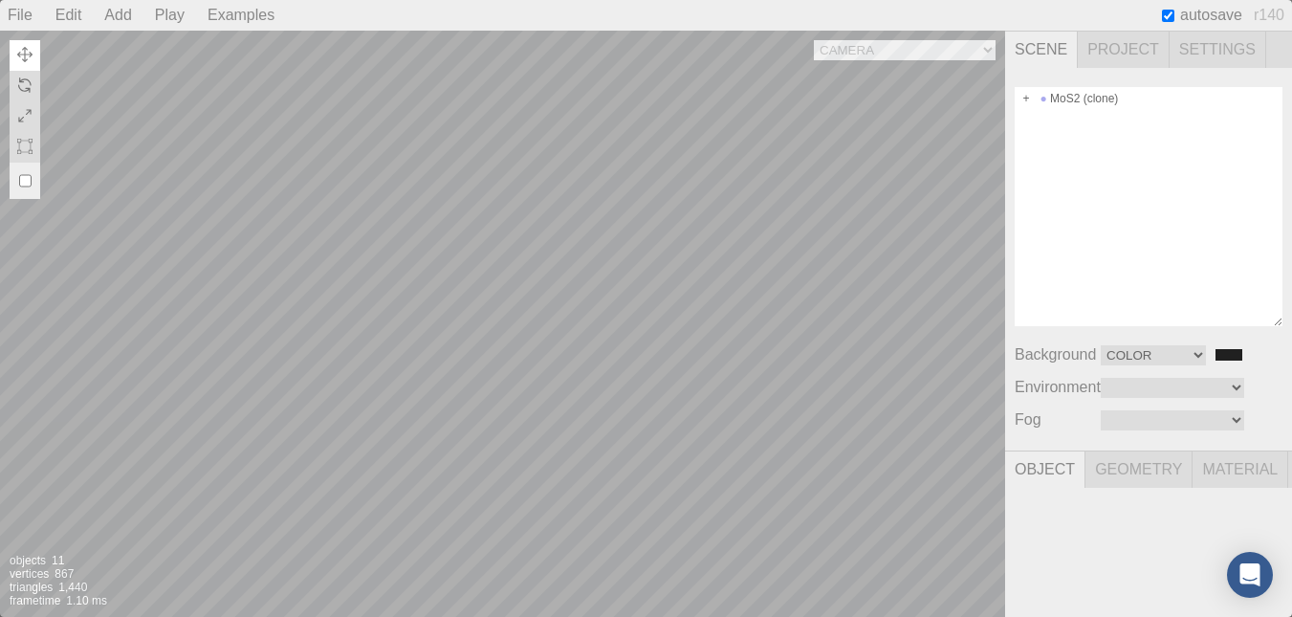
click at [1091, 47] on span "Project" at bounding box center [1124, 50] width 92 height 36
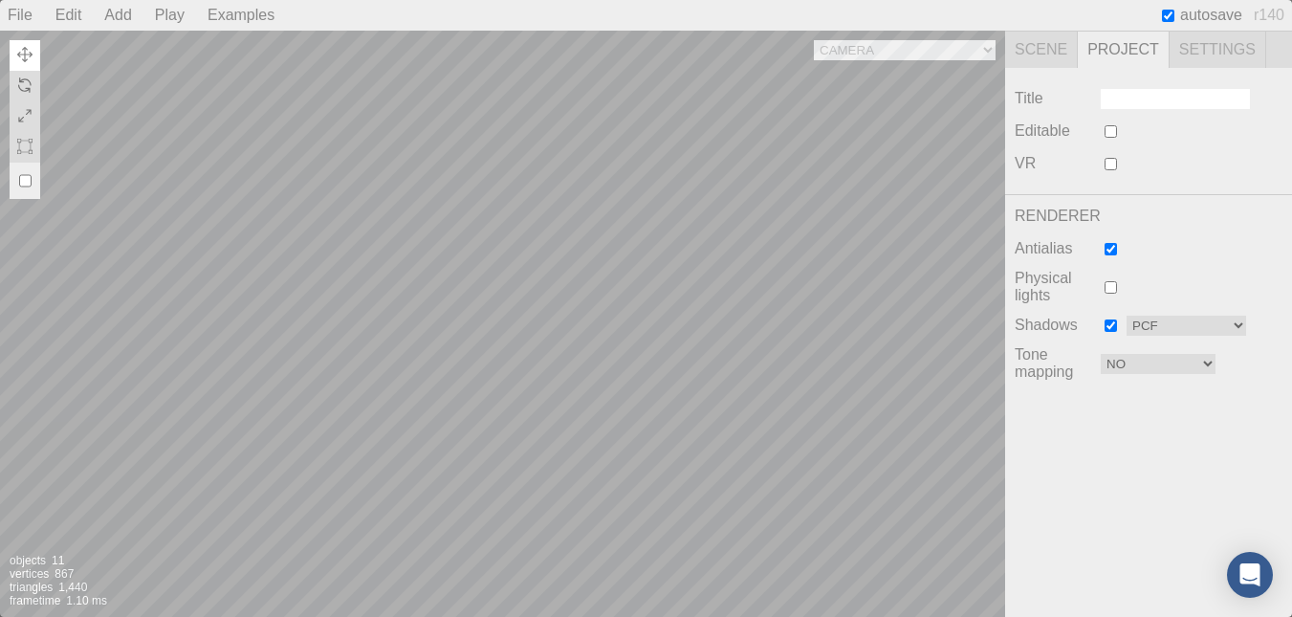
click at [1046, 47] on span "Scene" at bounding box center [1041, 50] width 73 height 36
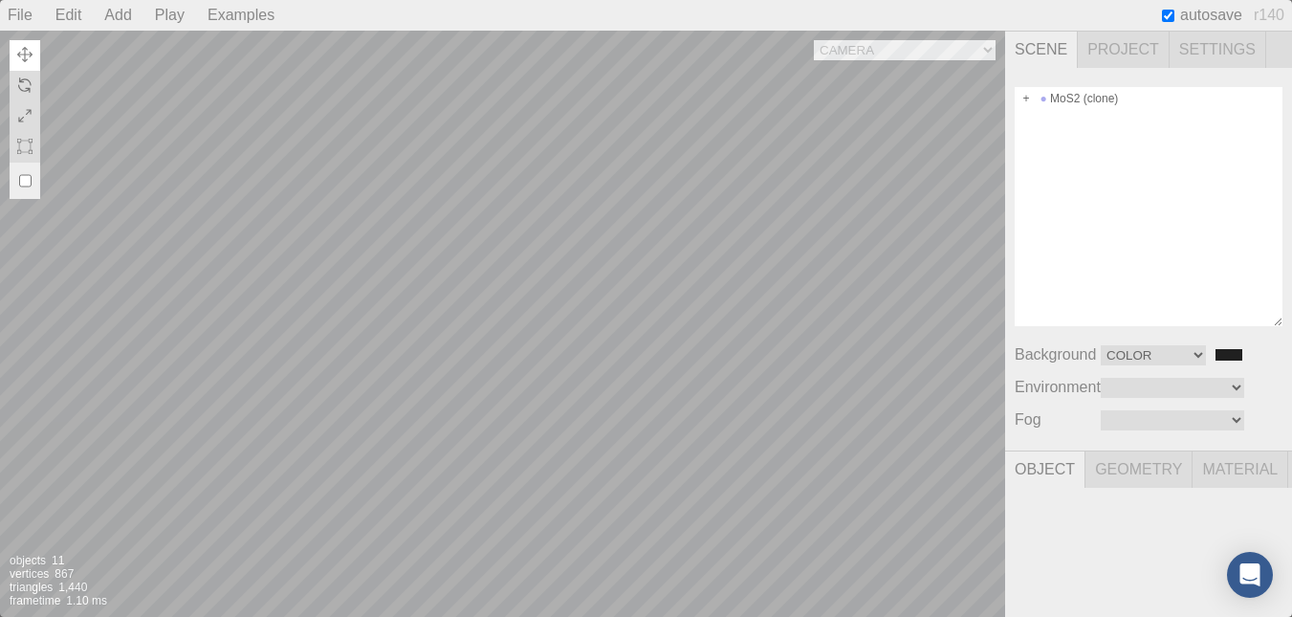
click at [1222, 50] on span "Settings" at bounding box center [1217, 50] width 97 height 36
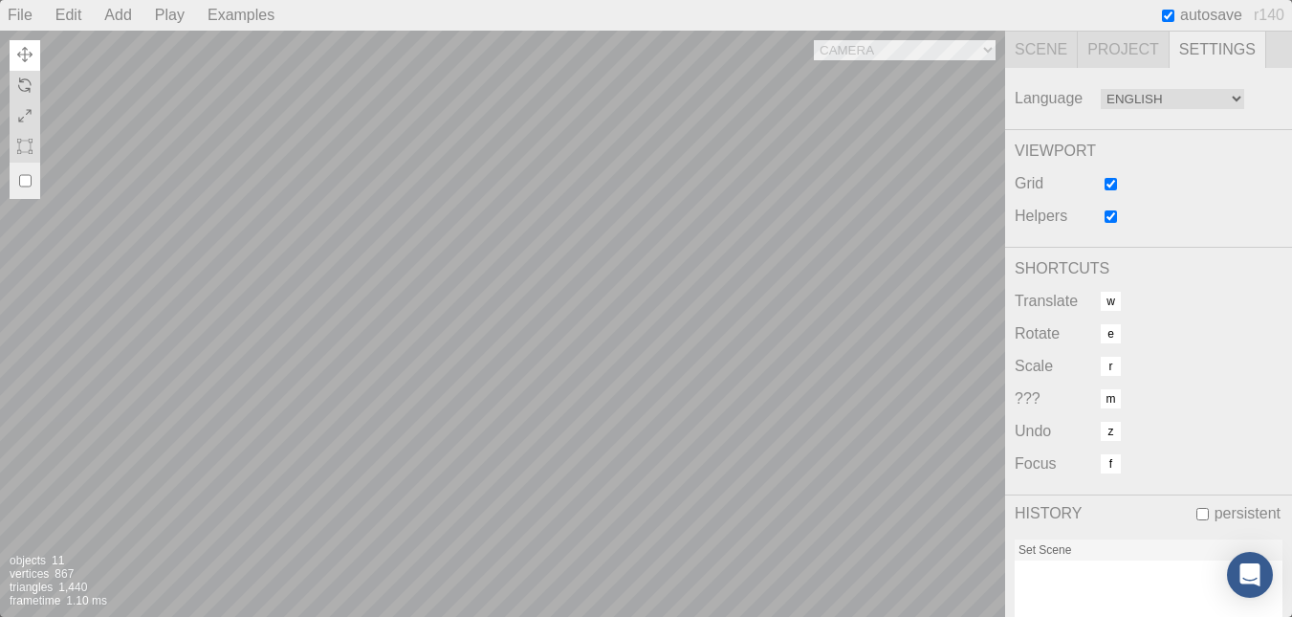
click at [1162, 251] on div "SHORTCUTS Translate w Rotate e Scale r ??? m Undo z Focus f" at bounding box center [1148, 371] width 287 height 248
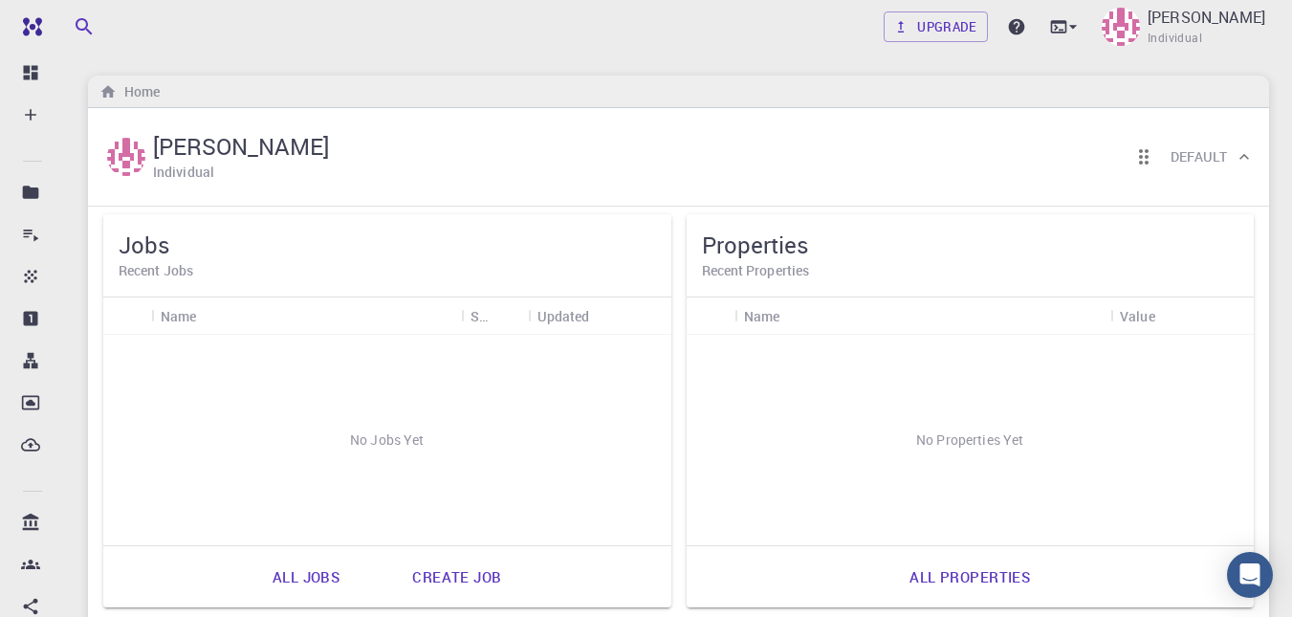
drag, startPoint x: 113, startPoint y: 22, endPoint x: 553, endPoint y: 112, distance: 448.9
click at [553, 112] on div "ABDUL KAREEM T Individual Default" at bounding box center [678, 157] width 1181 height 98
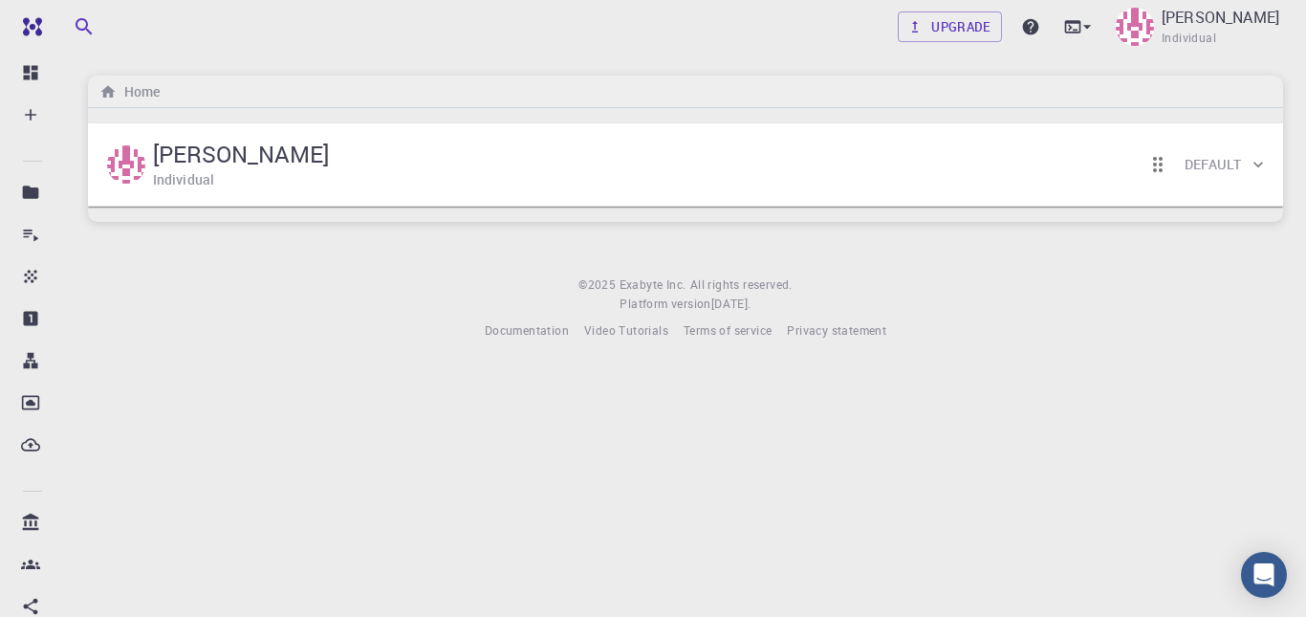
click at [457, 147] on div "ABDUL KAREEM T Individual Default" at bounding box center [676, 164] width 1146 height 59
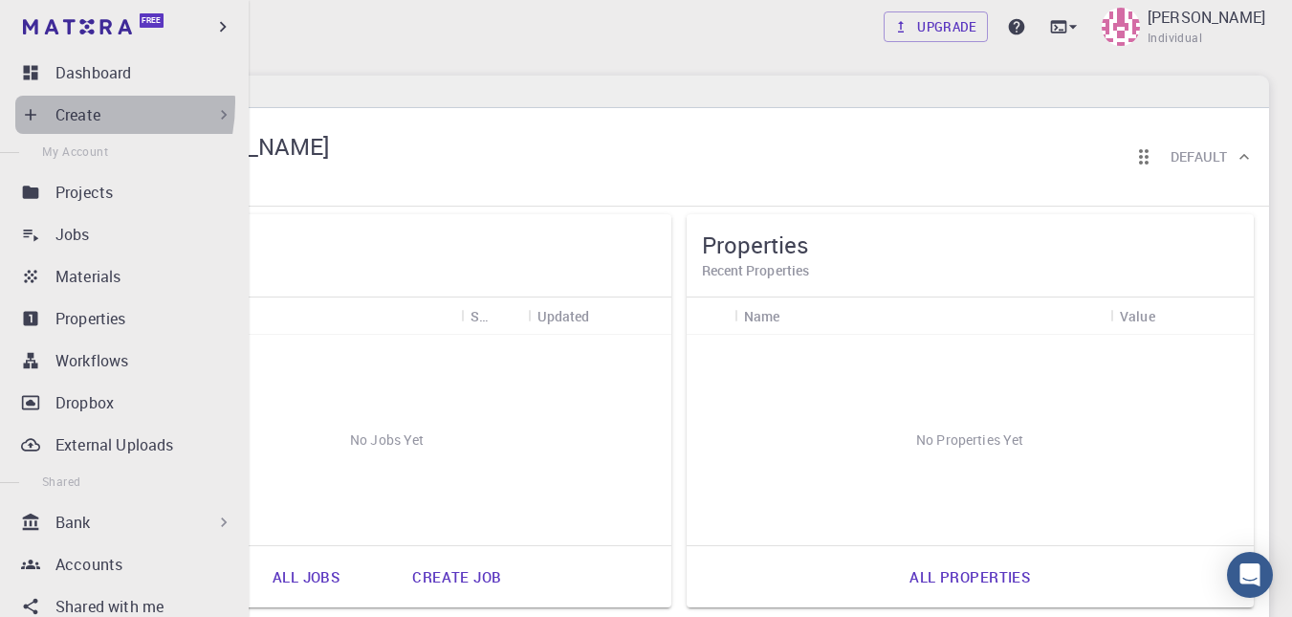
click at [51, 102] on div "Create" at bounding box center [128, 115] width 226 height 38
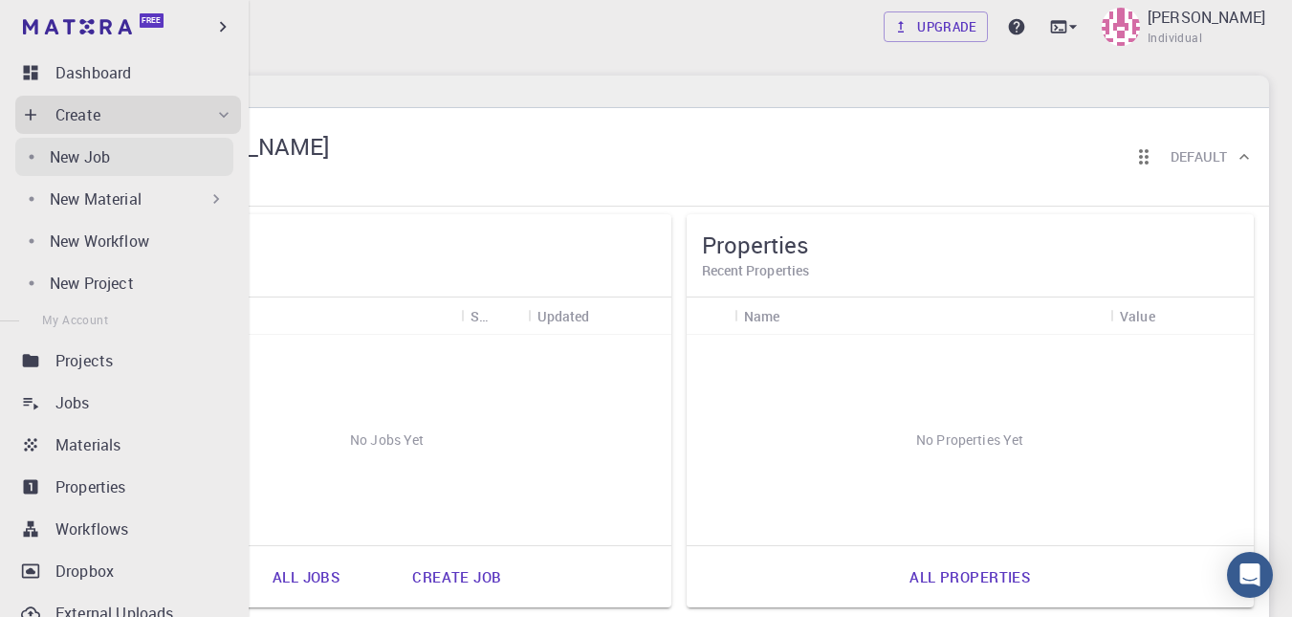
click at [100, 163] on p "New Job" at bounding box center [80, 156] width 60 height 23
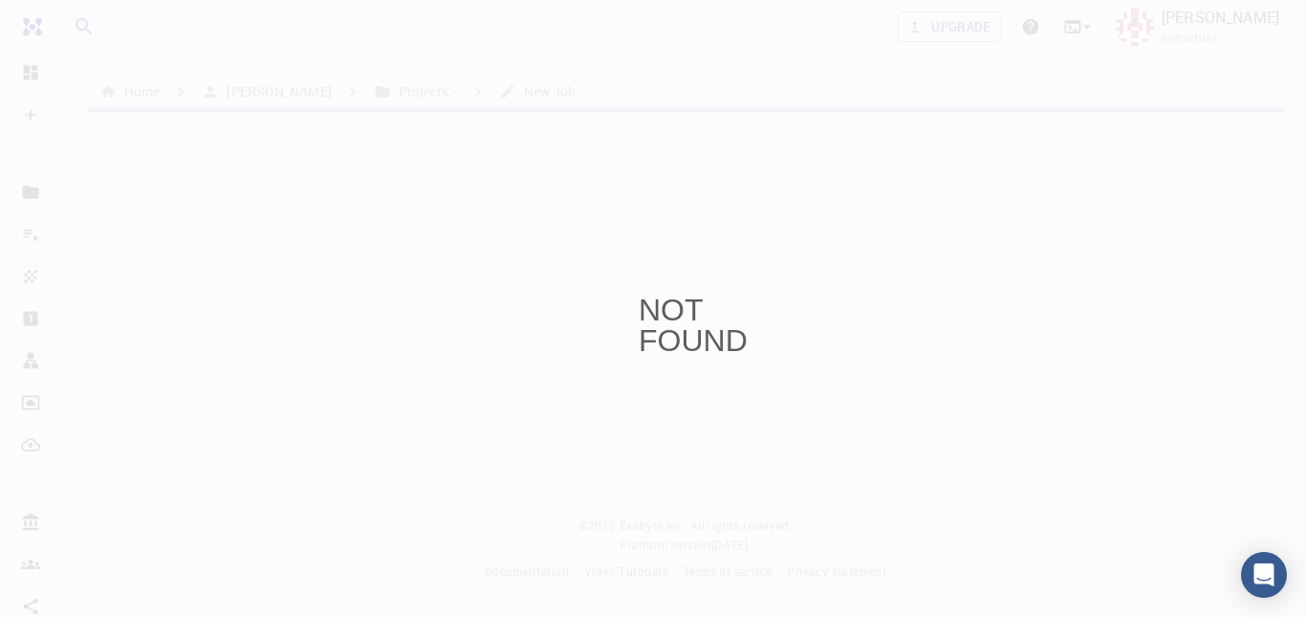
click at [26, 38] on div "NOT FOUND" at bounding box center [653, 308] width 1306 height 617
click at [667, 305] on div "NOT FOUND" at bounding box center [653, 309] width 29 height 29
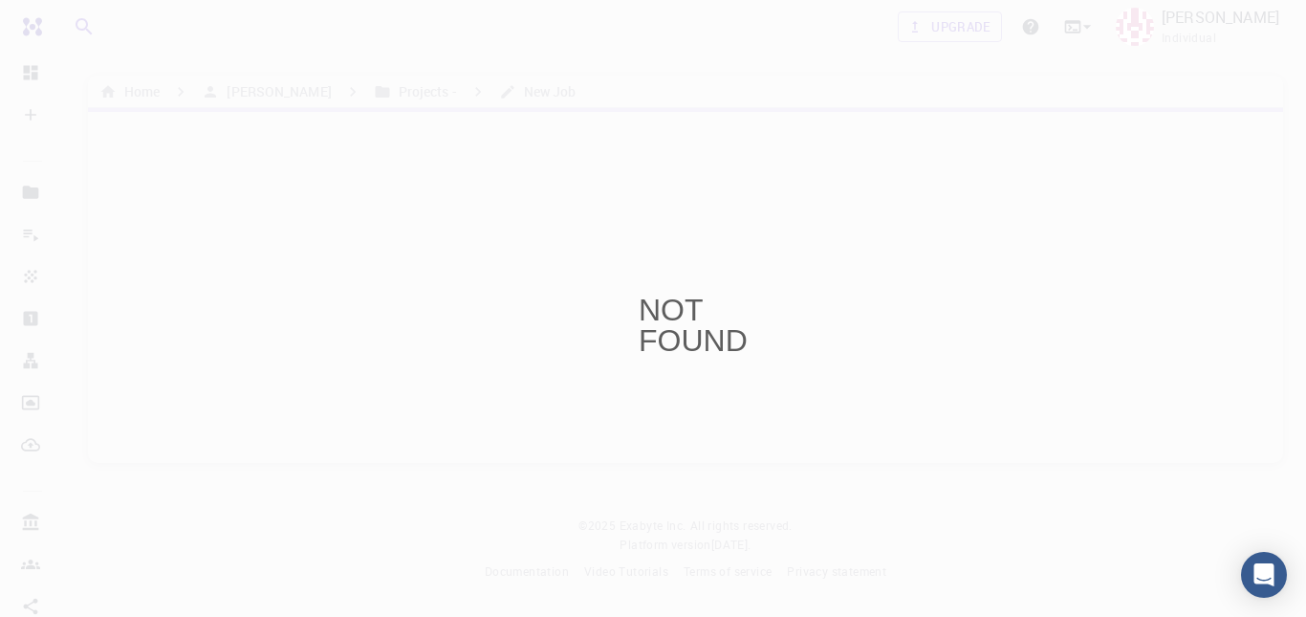
click at [667, 305] on div "NOT FOUND" at bounding box center [653, 309] width 29 height 29
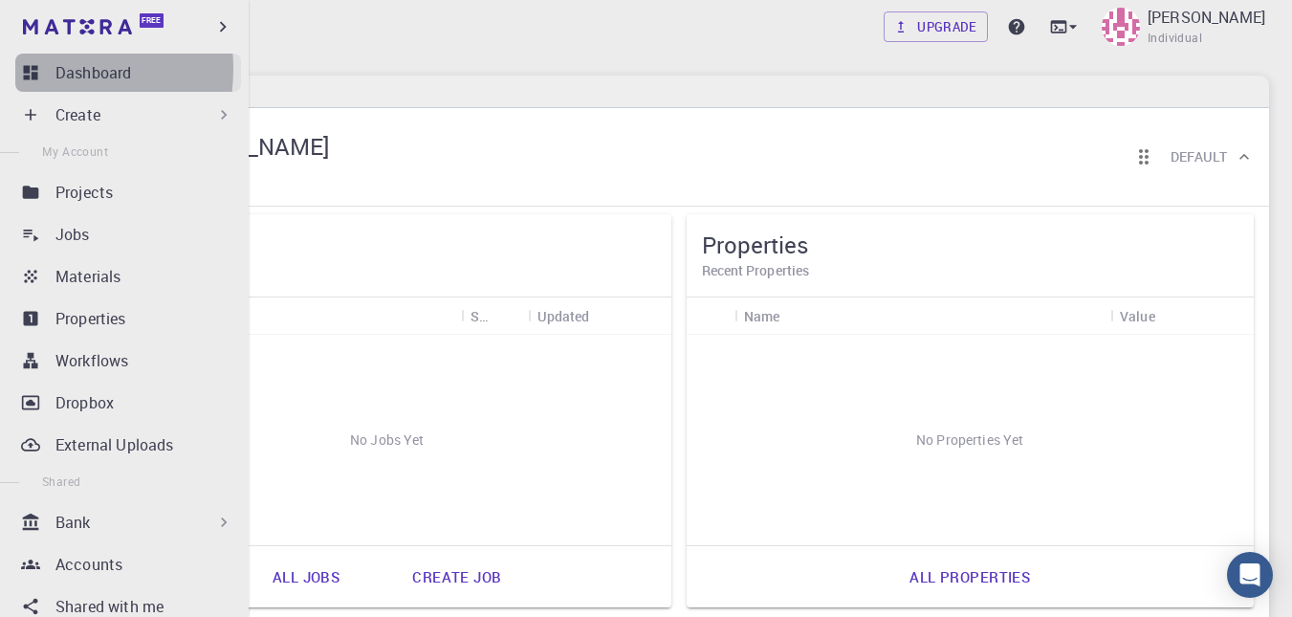
click at [30, 69] on icon at bounding box center [31, 73] width 14 height 14
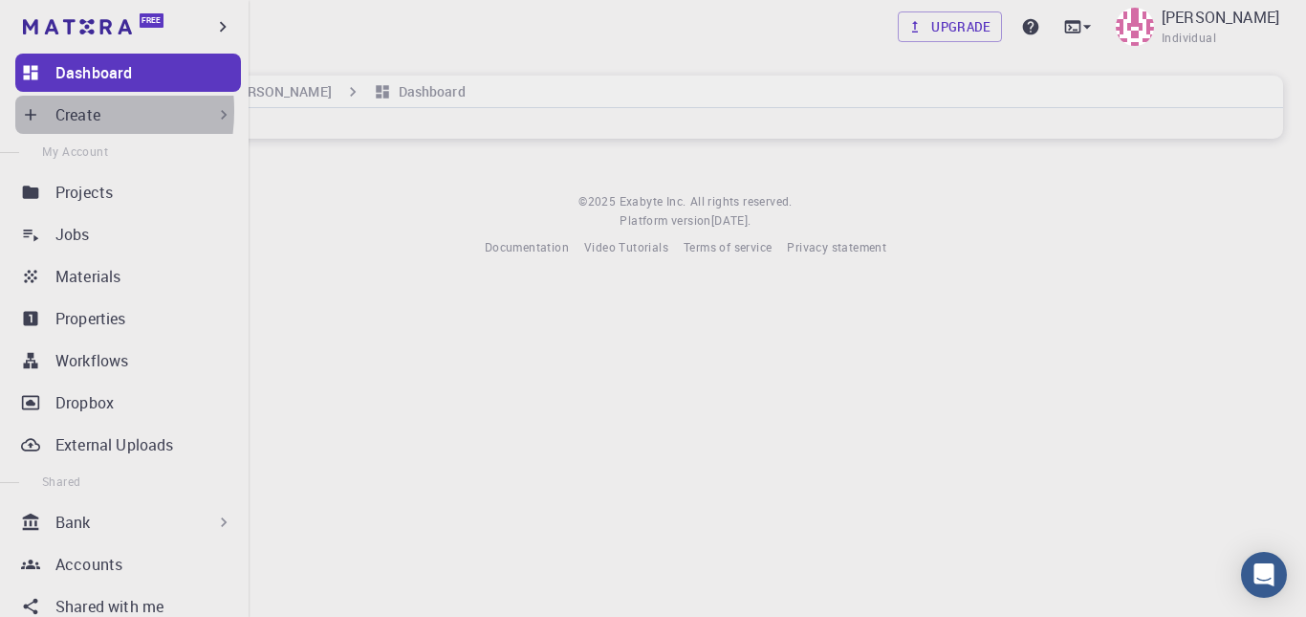
click at [51, 111] on div "Create" at bounding box center [128, 115] width 226 height 38
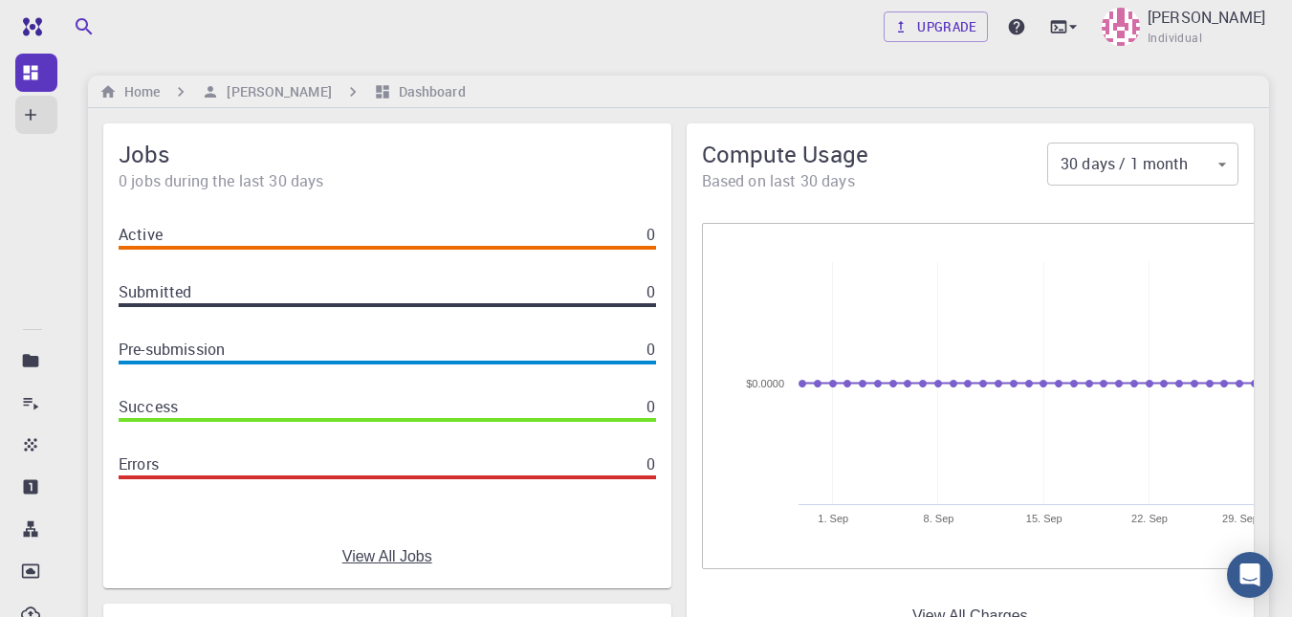
click at [481, 255] on div "Active 0 Submitted 0 Pre-submission 0 Success 0 Errors 0" at bounding box center [387, 365] width 568 height 317
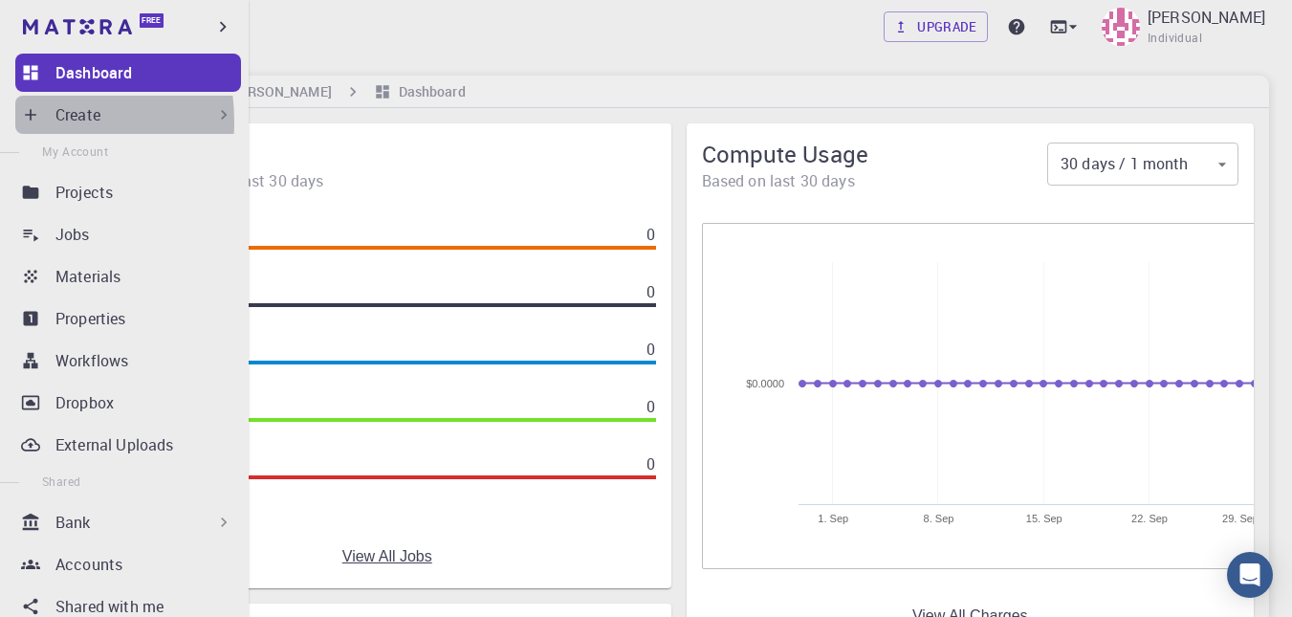
click at [25, 121] on icon at bounding box center [30, 114] width 19 height 19
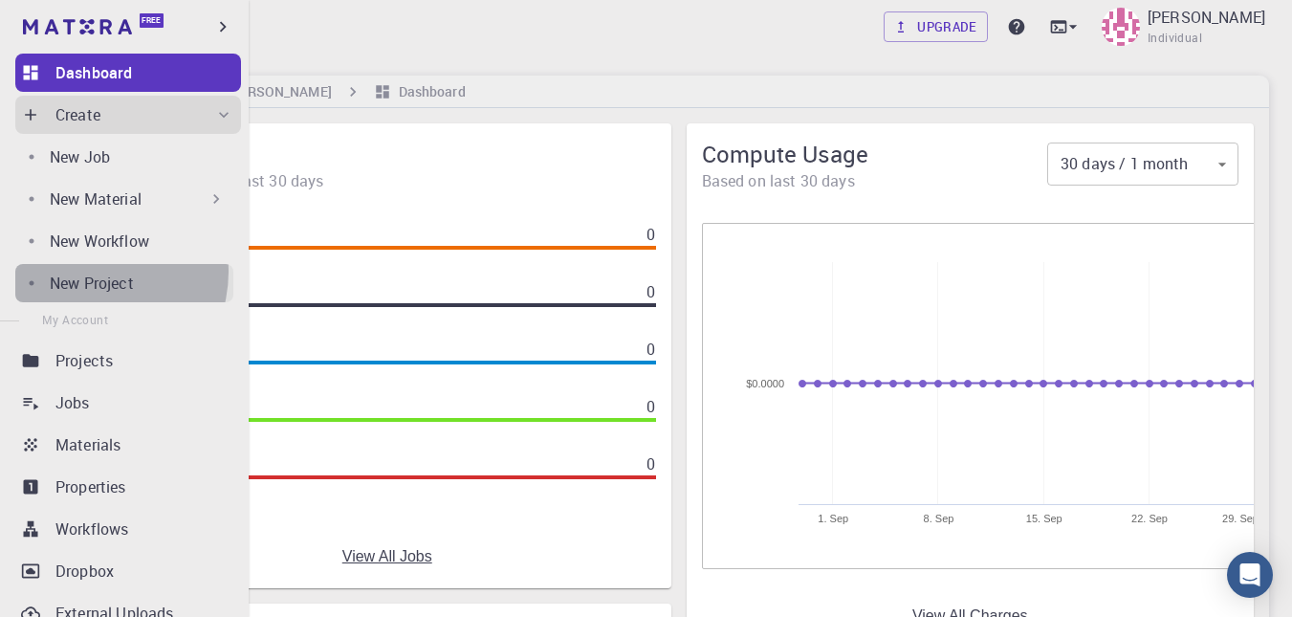
click at [91, 272] on p "New Project" at bounding box center [92, 283] width 84 height 23
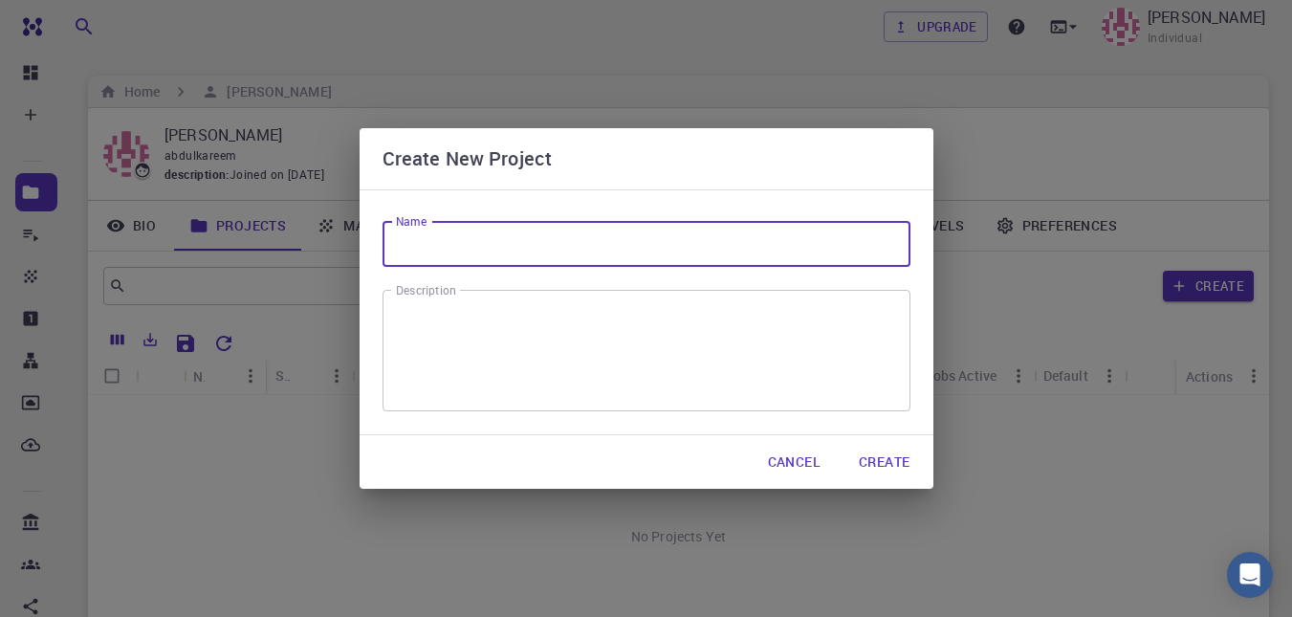
click at [506, 257] on input "Name" at bounding box center [646, 244] width 528 height 46
type input "MOS2"
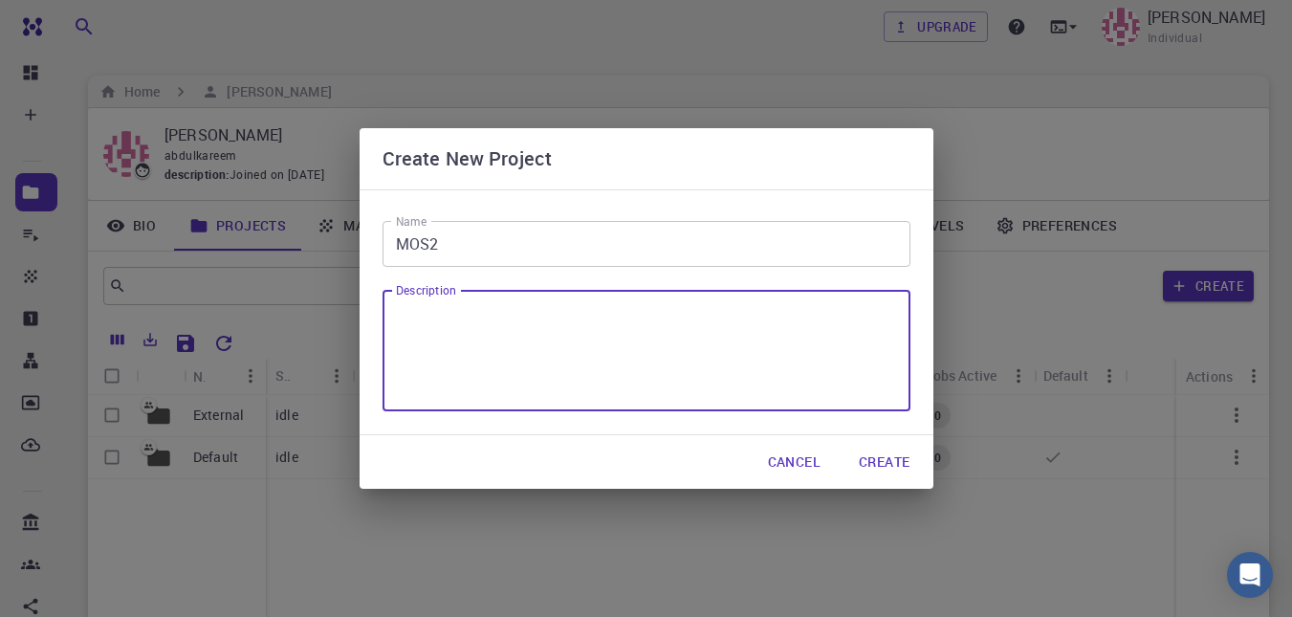
click at [474, 358] on textarea "Description" at bounding box center [646, 351] width 501 height 90
click at [445, 332] on textarea "Molibdinum Sulfide" at bounding box center [646, 351] width 501 height 90
type textarea "Molybdenum Sulfide"
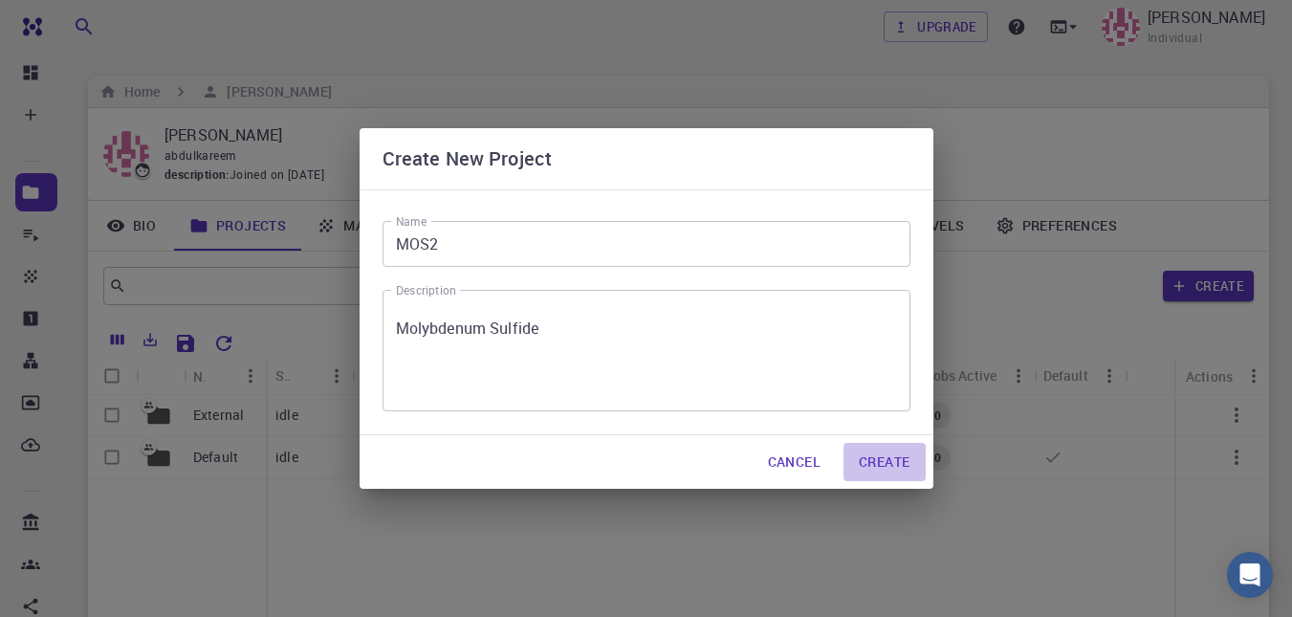
click at [901, 469] on button "Create" at bounding box center [883, 462] width 81 height 38
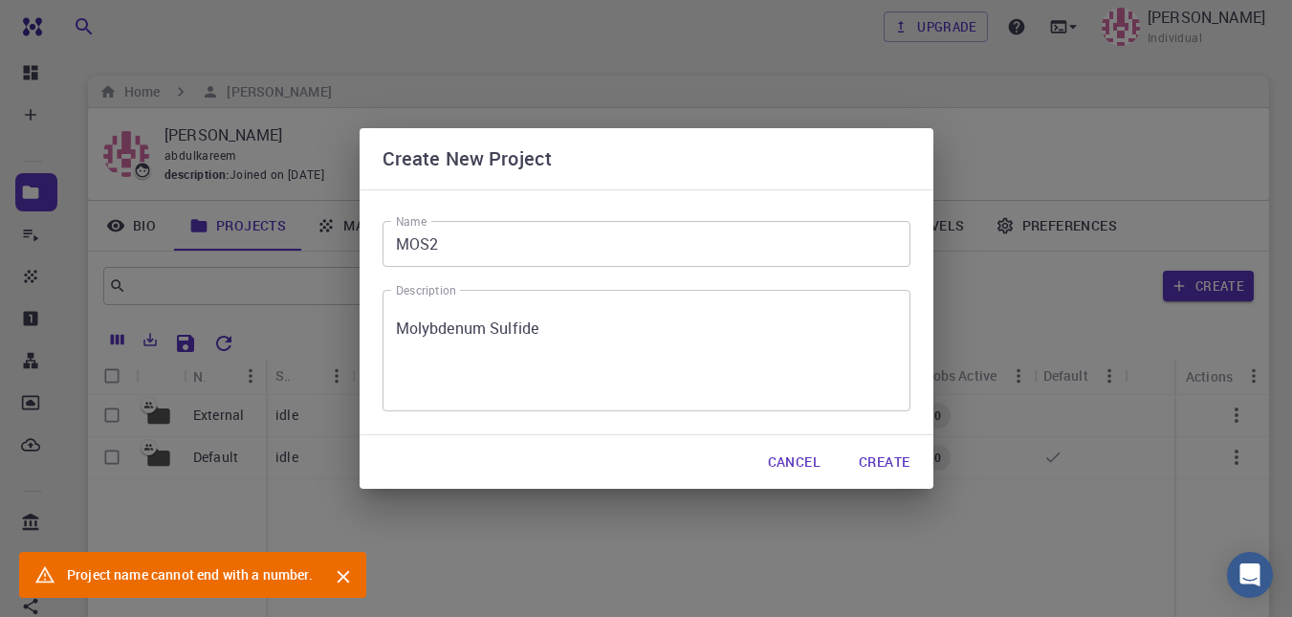
click at [530, 265] on input "MOS2" at bounding box center [646, 244] width 528 height 46
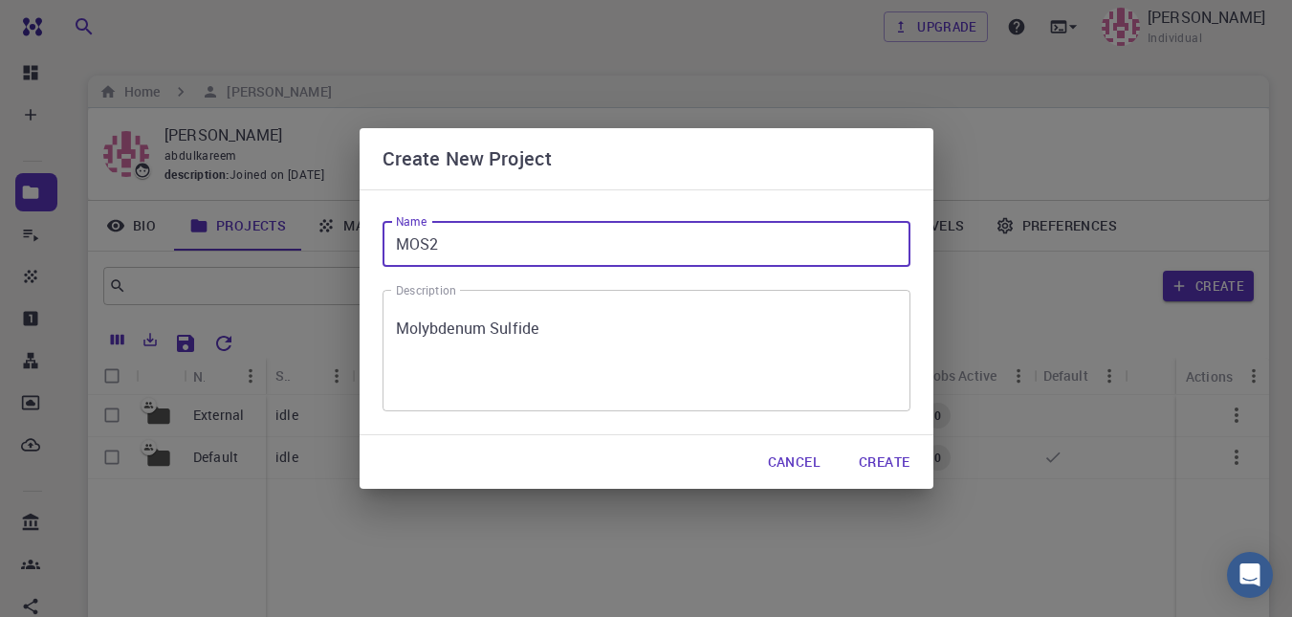
click at [530, 265] on input "MOS2" at bounding box center [646, 244] width 528 height 46
type input "MoS"
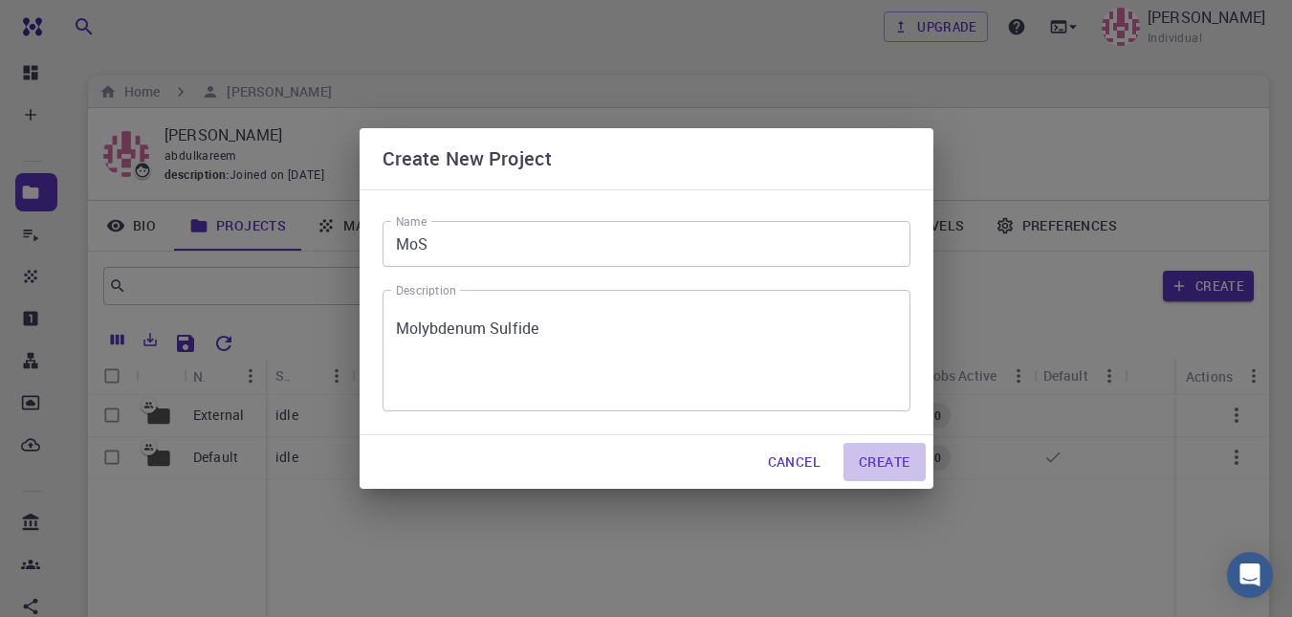
click at [884, 466] on button "Create" at bounding box center [883, 462] width 81 height 38
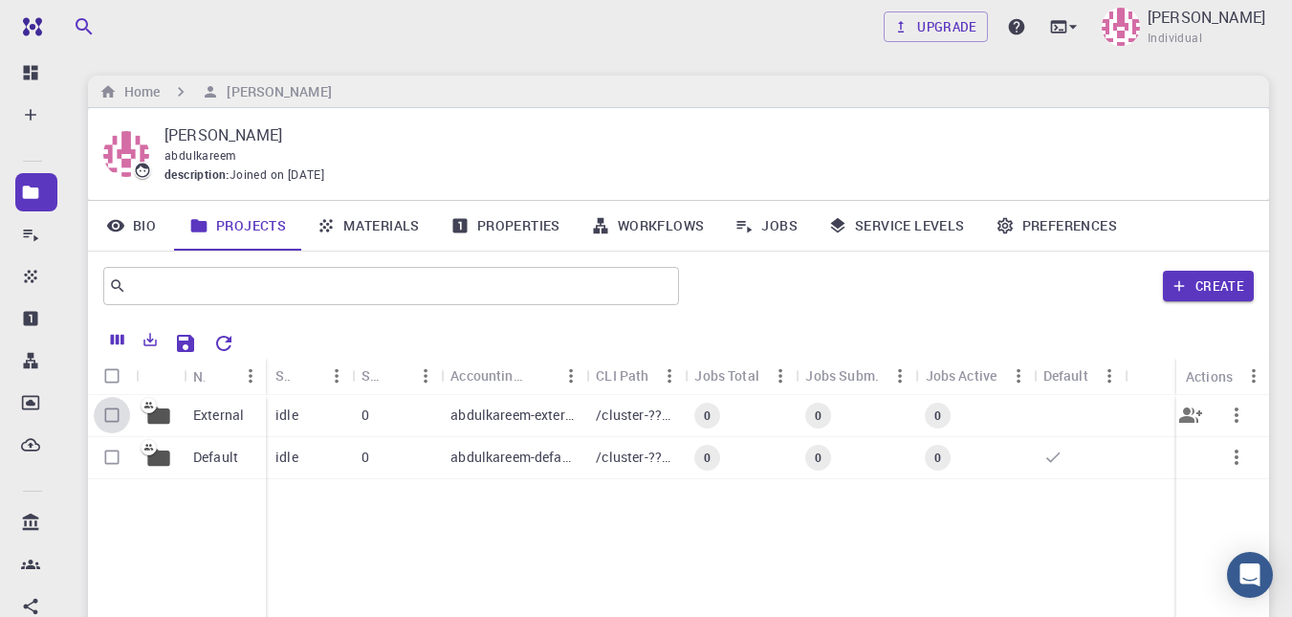
click at [106, 416] on input "Select row" at bounding box center [112, 415] width 36 height 36
checkbox input "true"
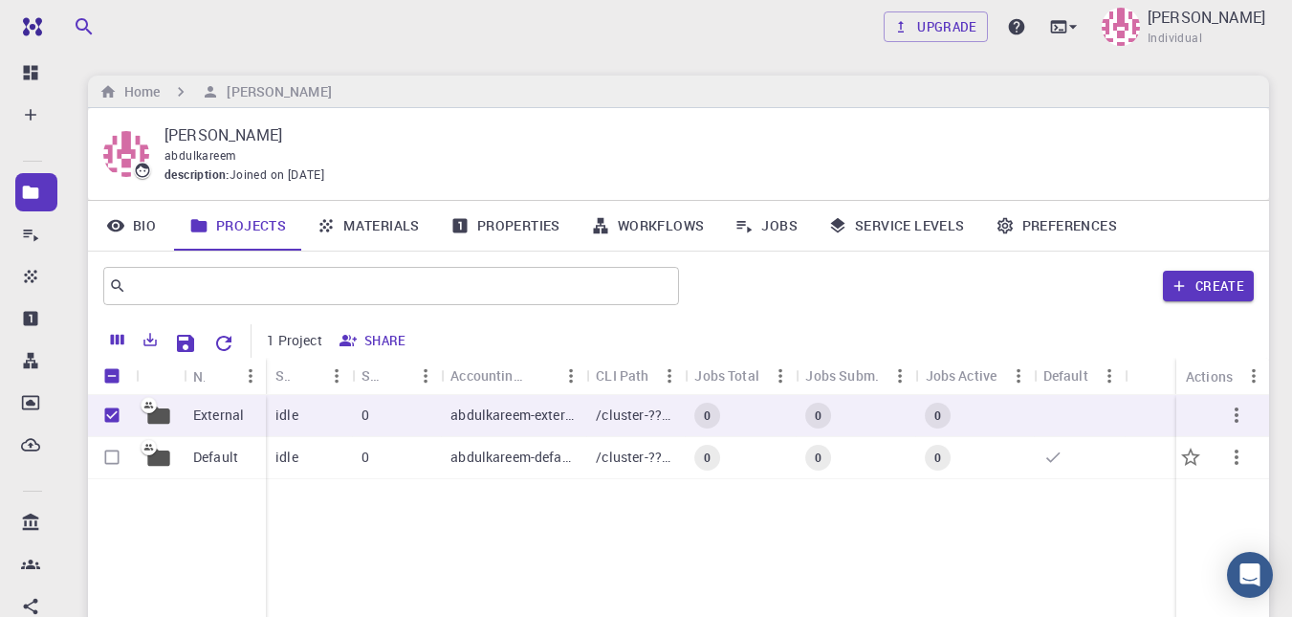
click at [216, 457] on p "Default" at bounding box center [215, 457] width 45 height 19
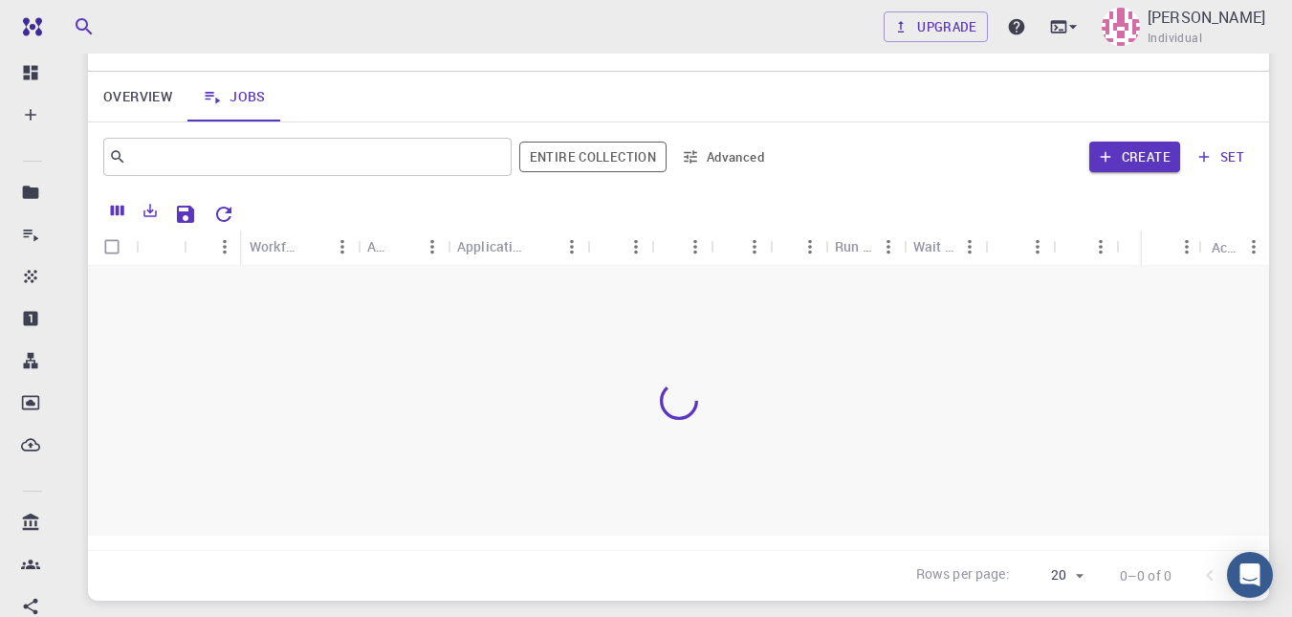
scroll to position [128, 0]
click at [118, 201] on button "Columns" at bounding box center [117, 211] width 33 height 31
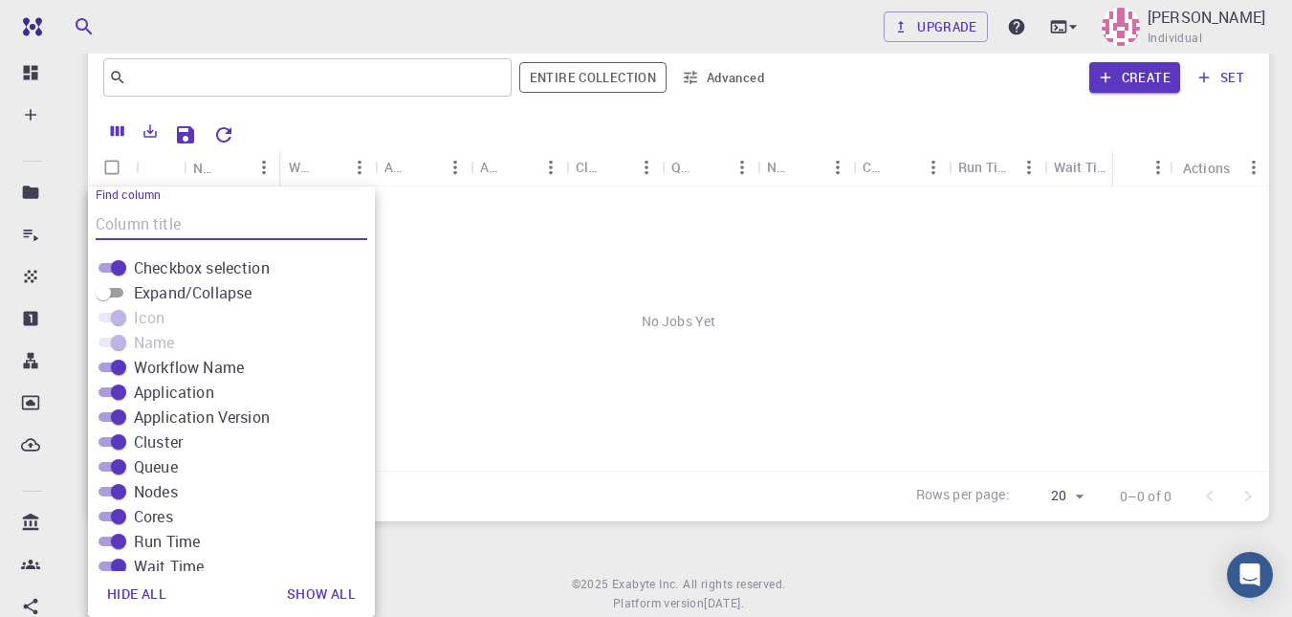
click at [505, 358] on div "No Jobs Yet" at bounding box center [678, 321] width 1181 height 270
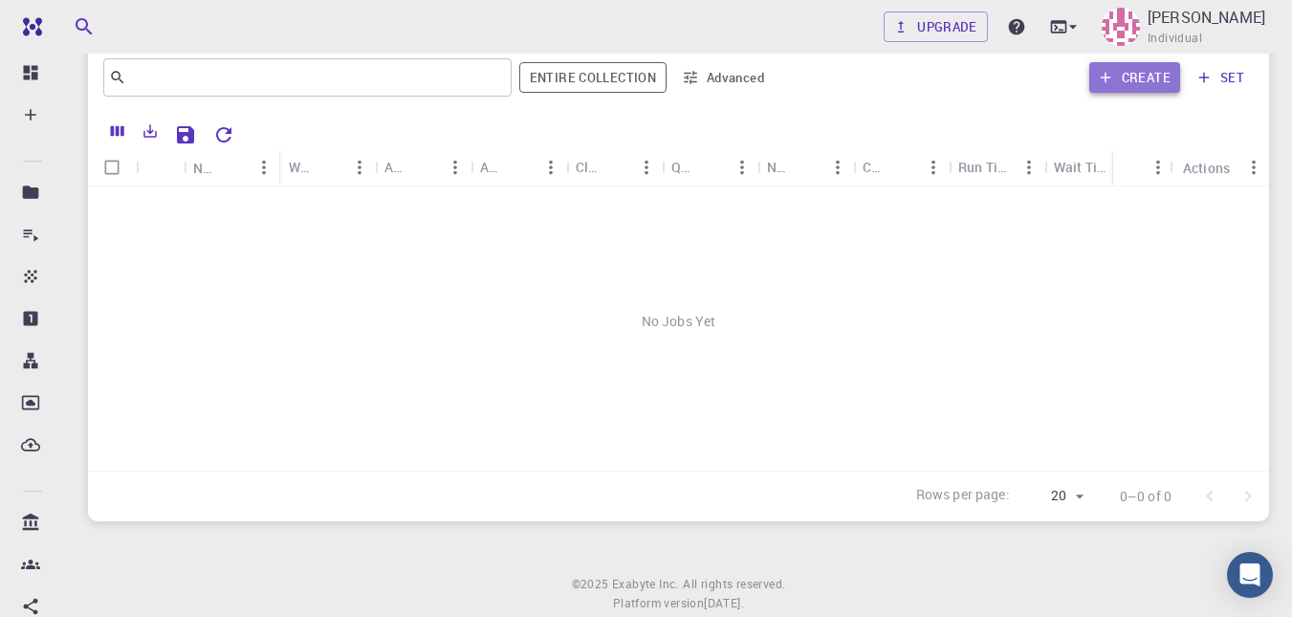
click at [1131, 81] on button "Create" at bounding box center [1134, 77] width 91 height 31
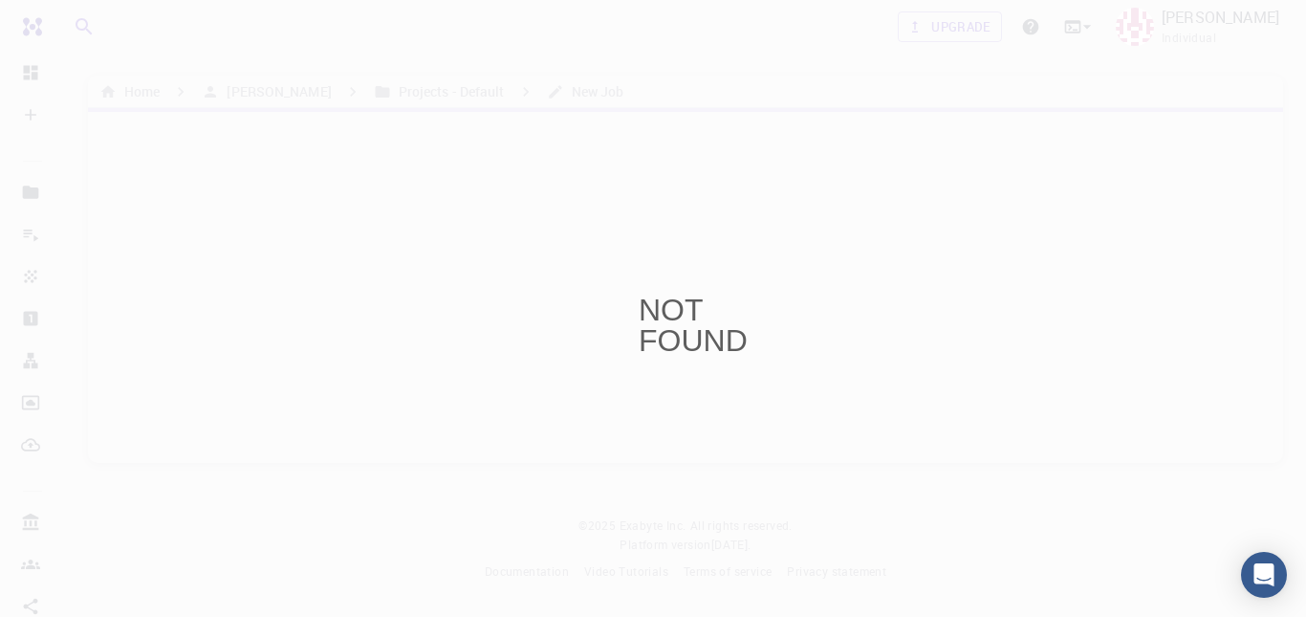
click at [25, 23] on div "NOT FOUND" at bounding box center [653, 308] width 1306 height 617
